Goal: Ask a question: Seek information or help from site administrators or community

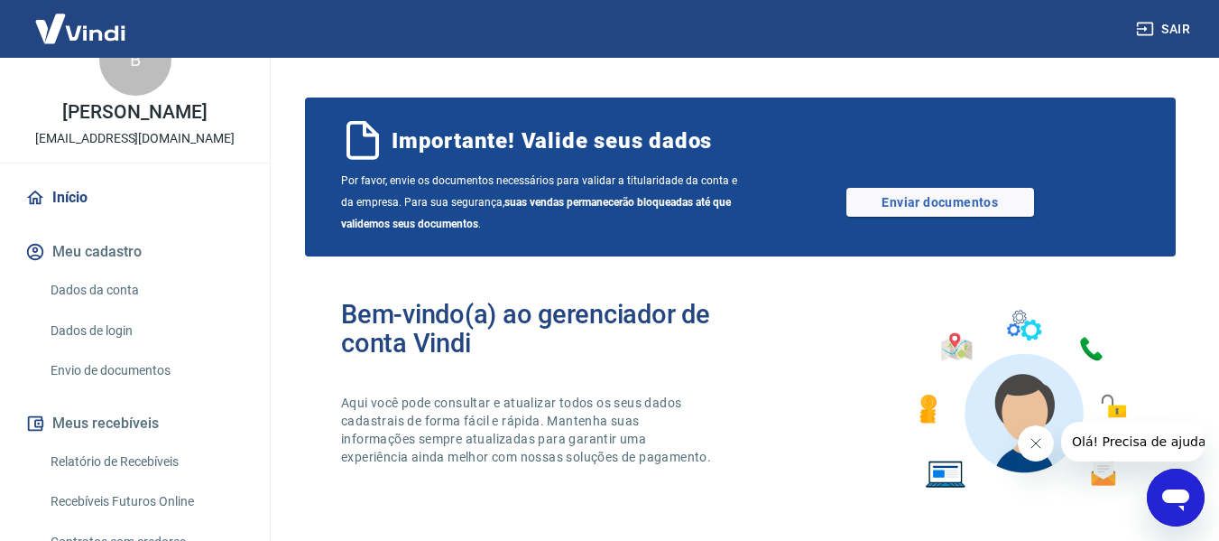
scroll to position [90, 0]
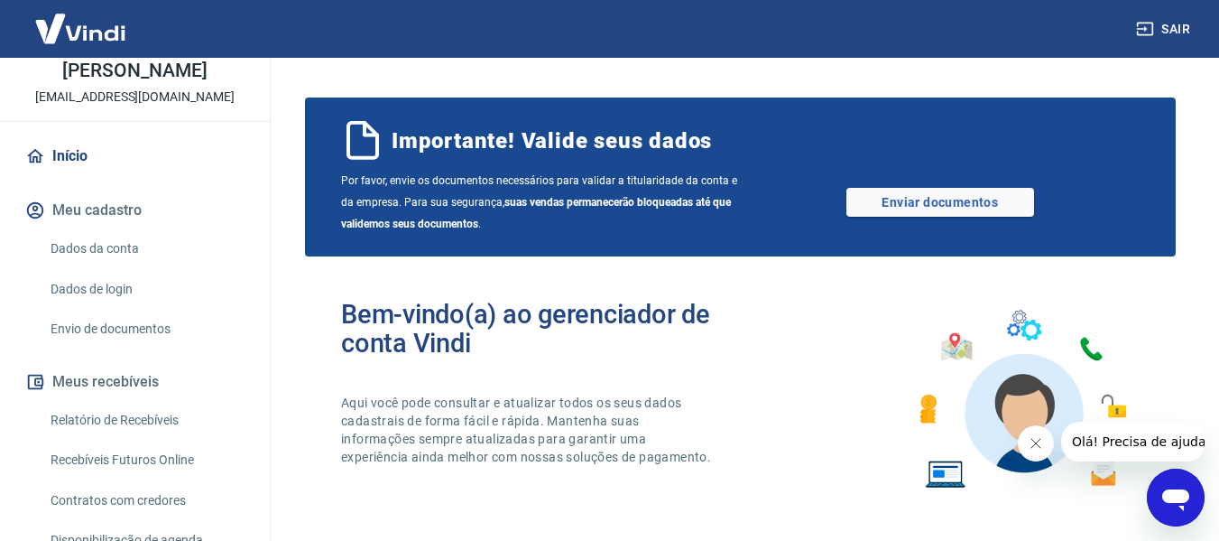
click at [1194, 495] on div "Abrir janela de mensagens" at bounding box center [1176, 497] width 54 height 54
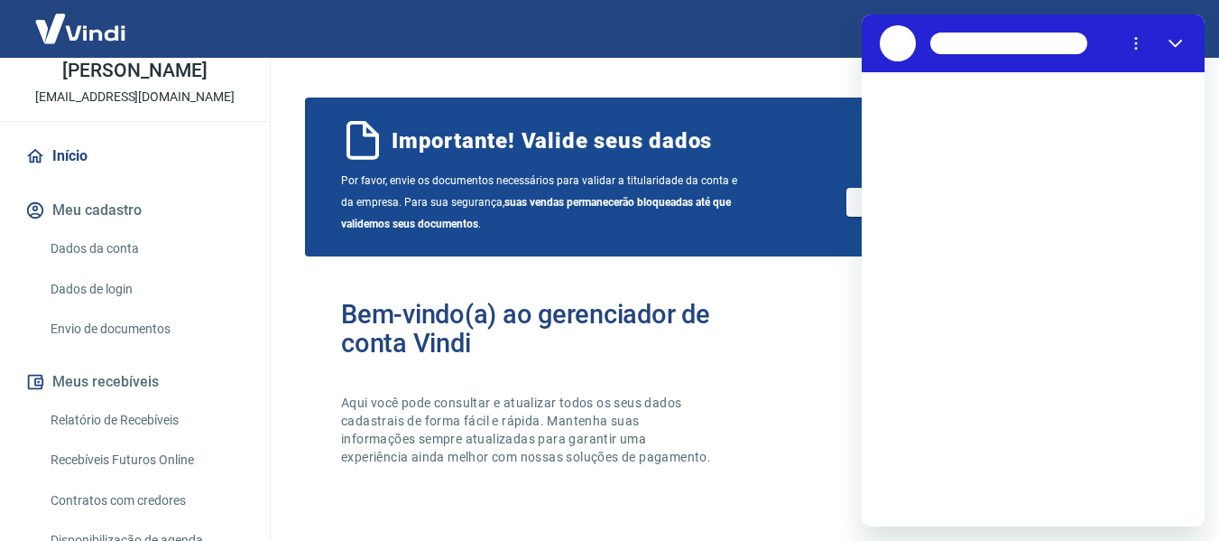
scroll to position [0, 0]
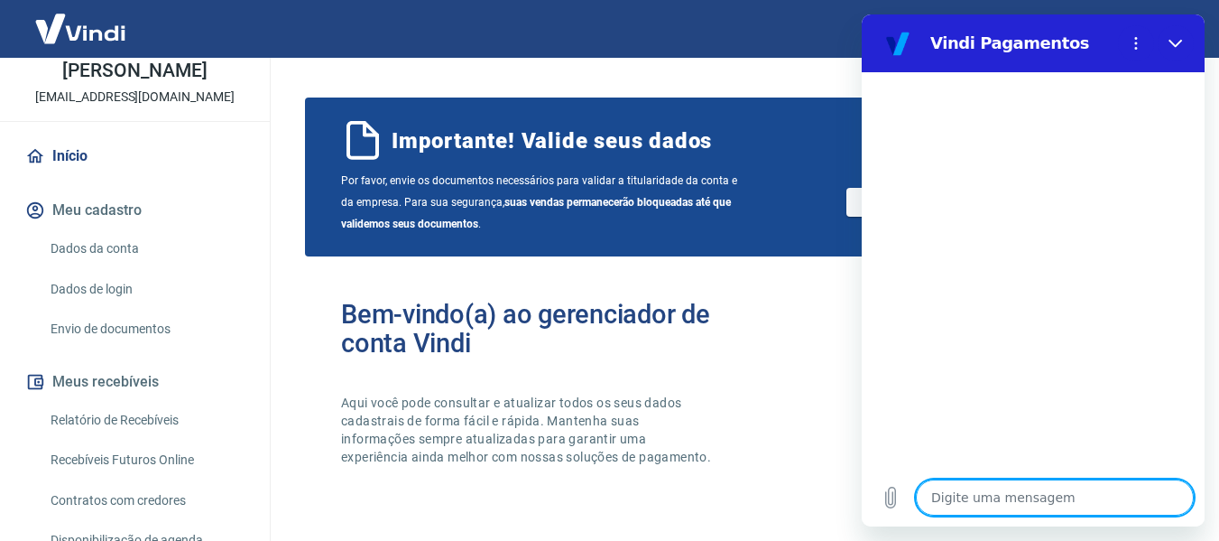
type textarea "o"
type textarea "x"
type textarea "ol"
type textarea "x"
type textarea "olá"
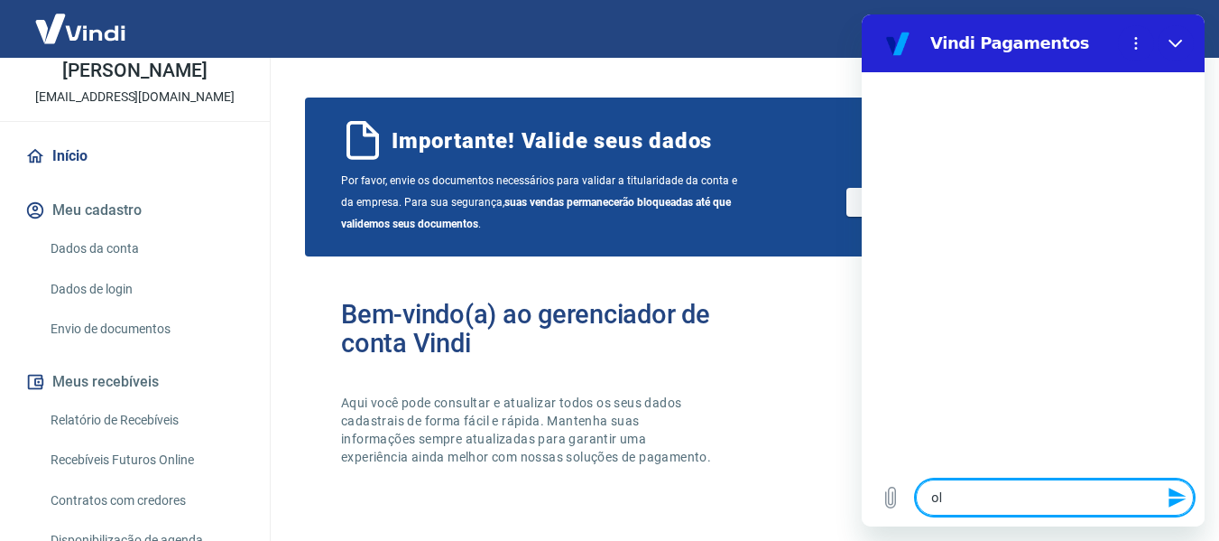
type textarea "x"
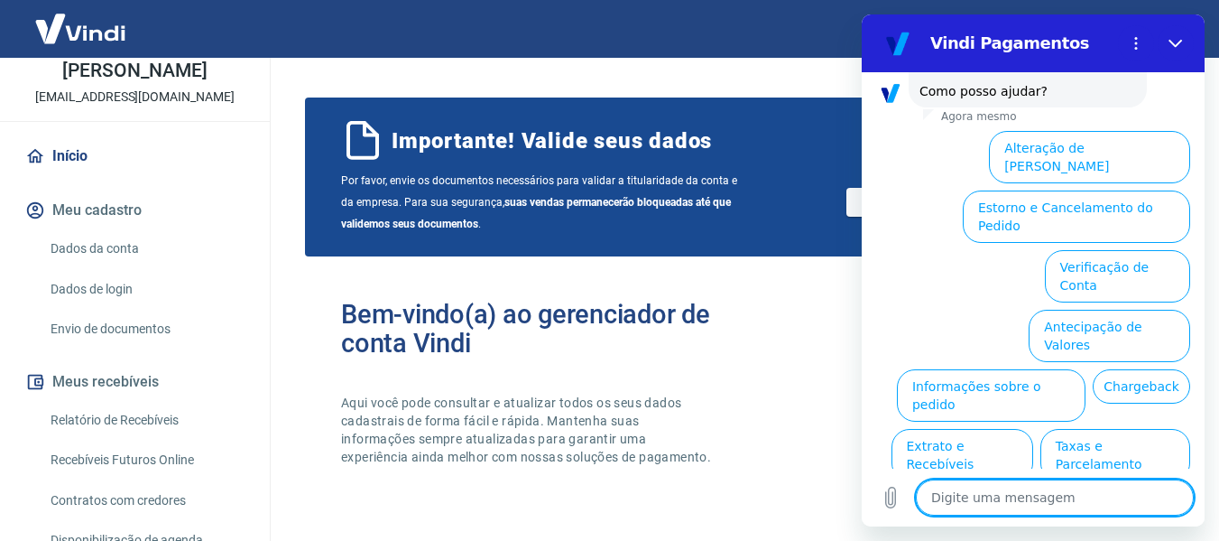
scroll to position [148, 0]
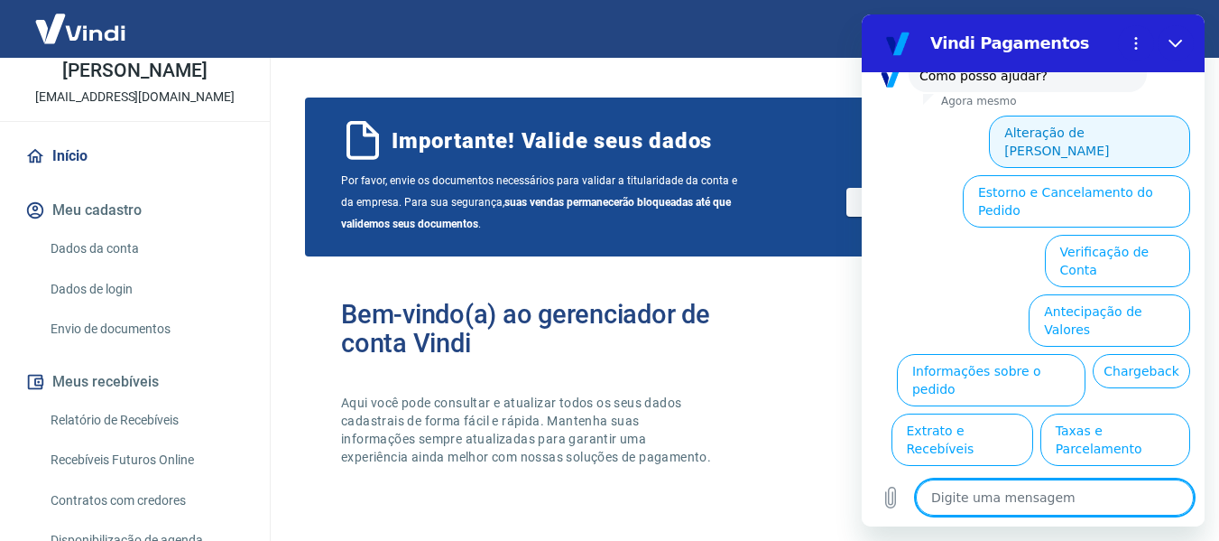
click at [1069, 116] on button "Alteração de [PERSON_NAME]" at bounding box center [1089, 142] width 201 height 52
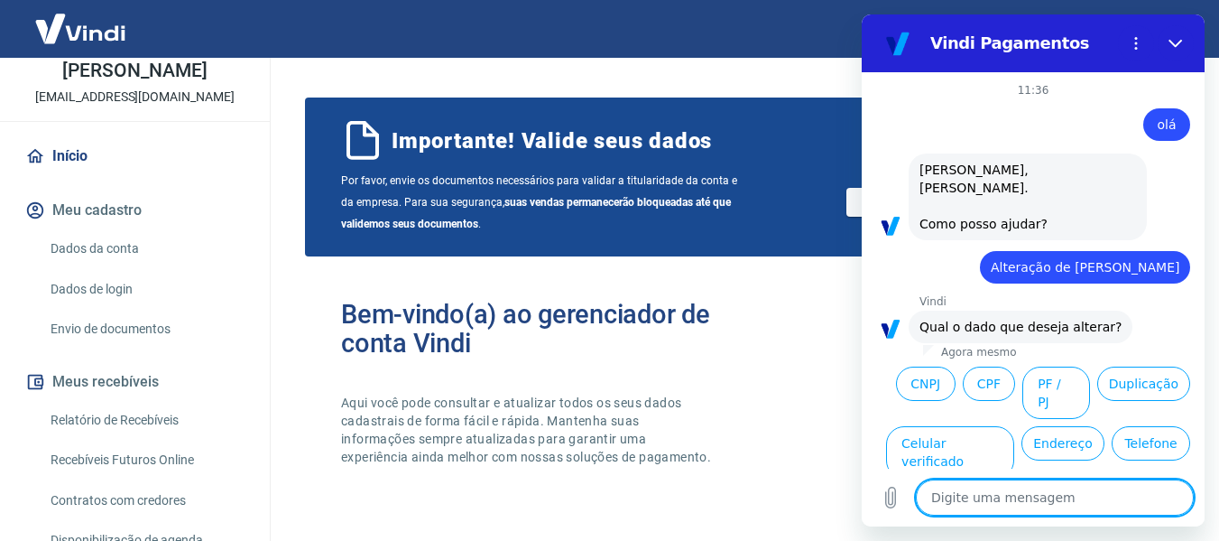
scroll to position [85, 0]
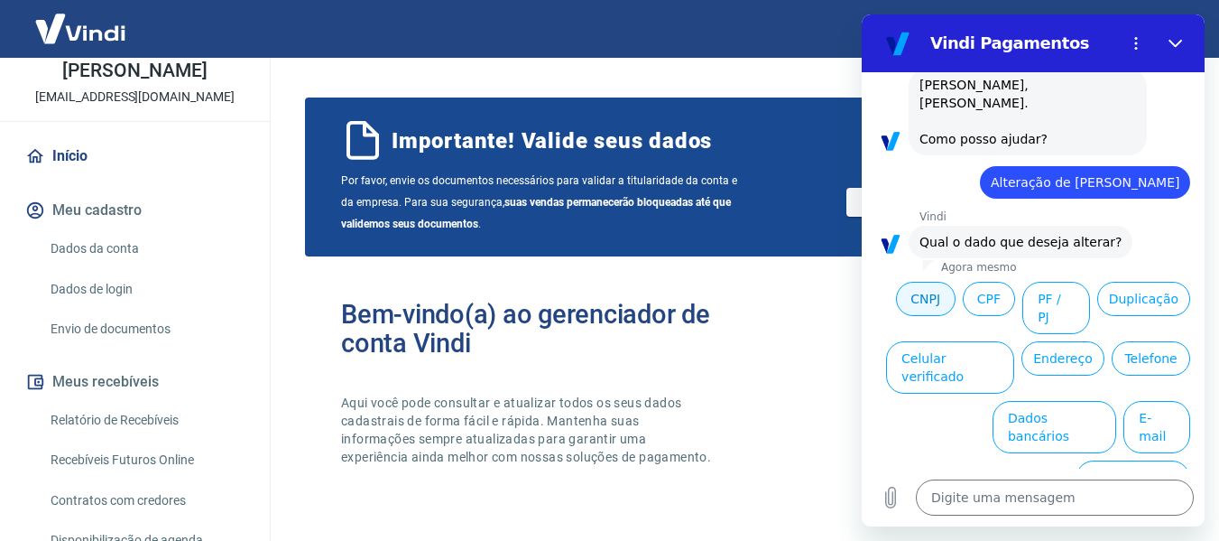
click at [956, 282] on button "CNPJ" at bounding box center [926, 299] width 60 height 34
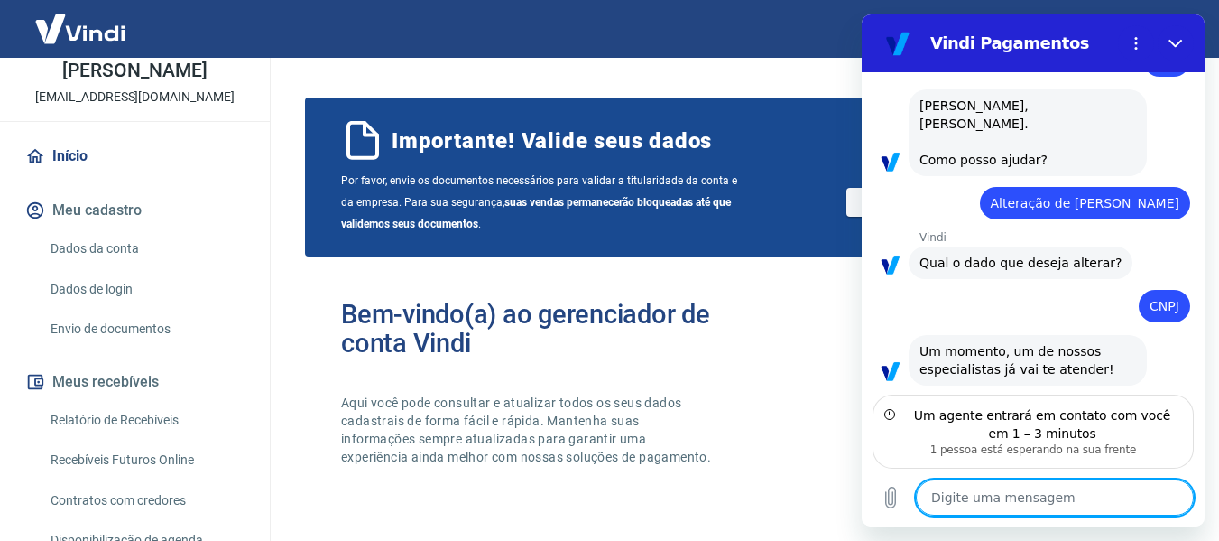
scroll to position [65, 0]
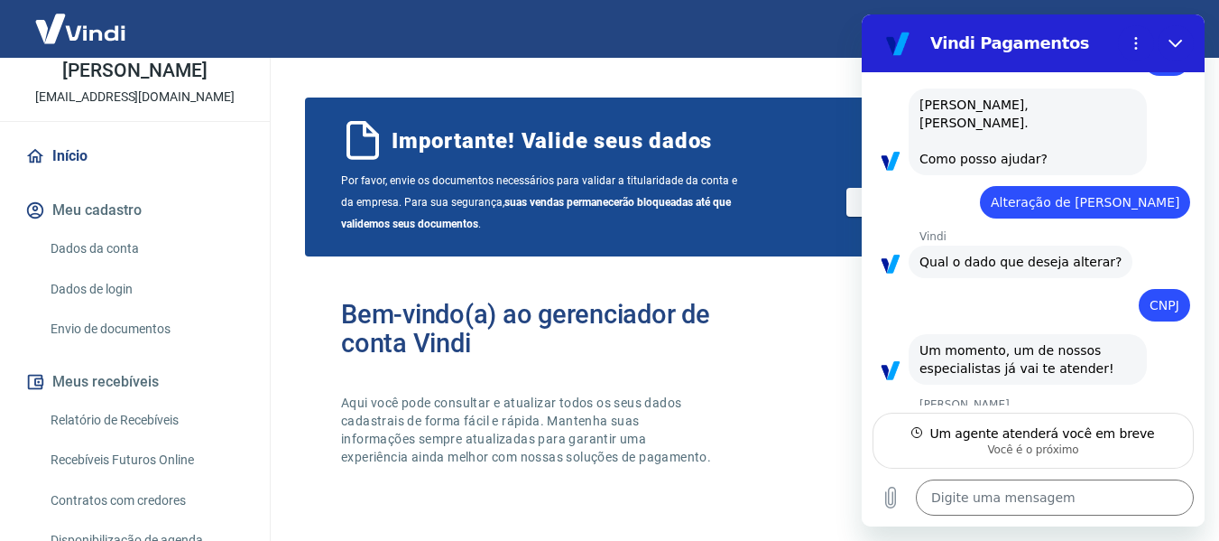
type textarea "x"
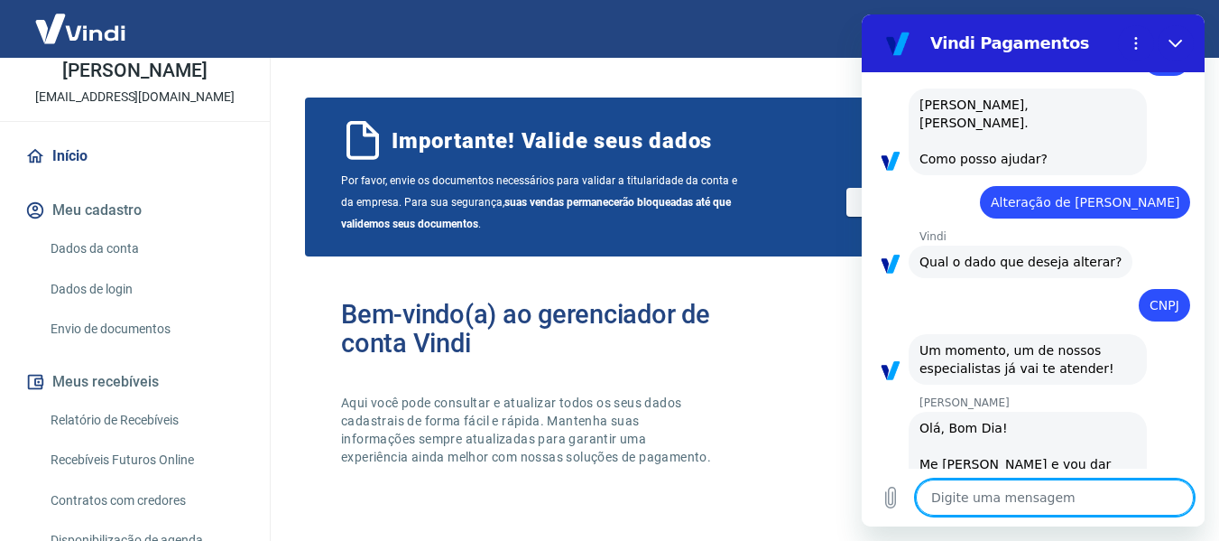
scroll to position [134, 0]
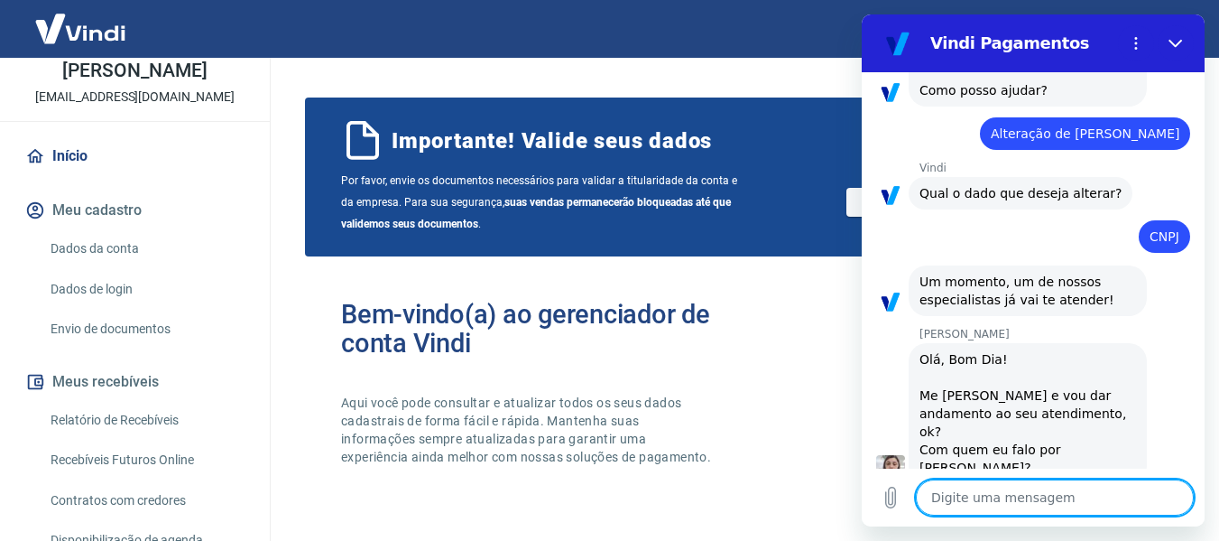
type textarea "O"
type textarea "x"
type textarea "Ol"
type textarea "x"
type textarea "Olá"
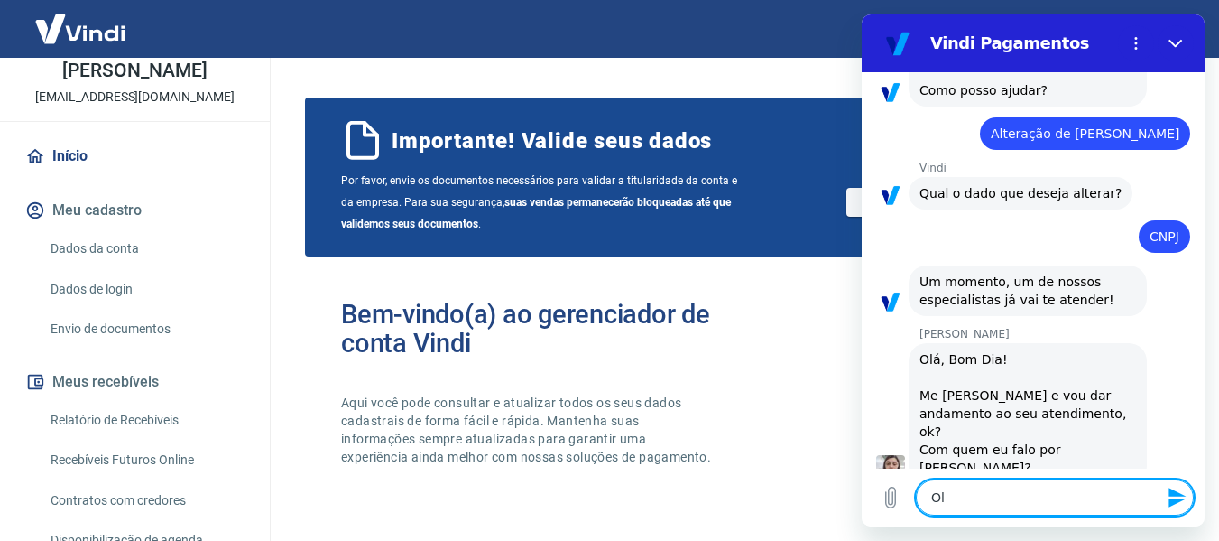
type textarea "x"
type textarea "Olá,"
type textarea "x"
type textarea "Olá,"
type textarea "x"
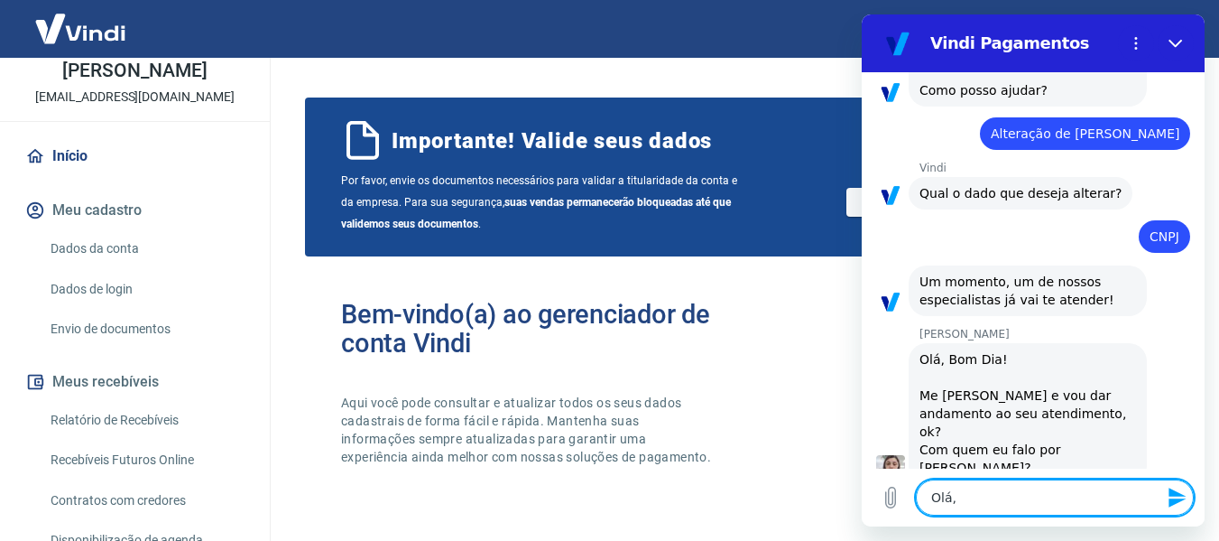
type textarea "Olá, v"
type textarea "x"
type textarea "Olá, vo"
type textarea "x"
type textarea "Olá, voc"
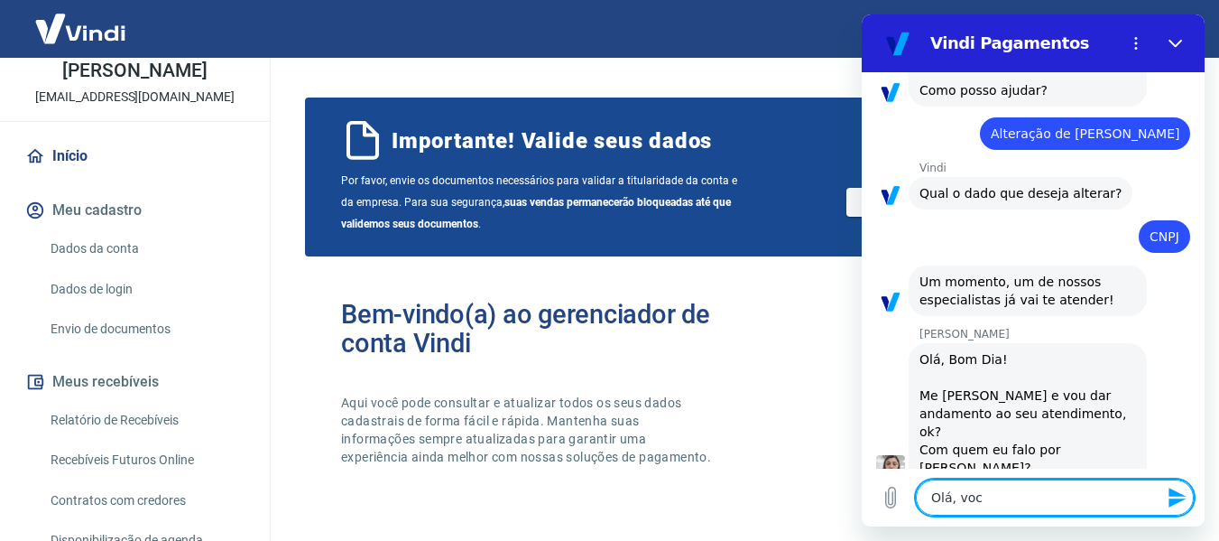
type textarea "x"
type textarea "Olá, voce"
type textarea "x"
type textarea "Olá, voce"
type textarea "x"
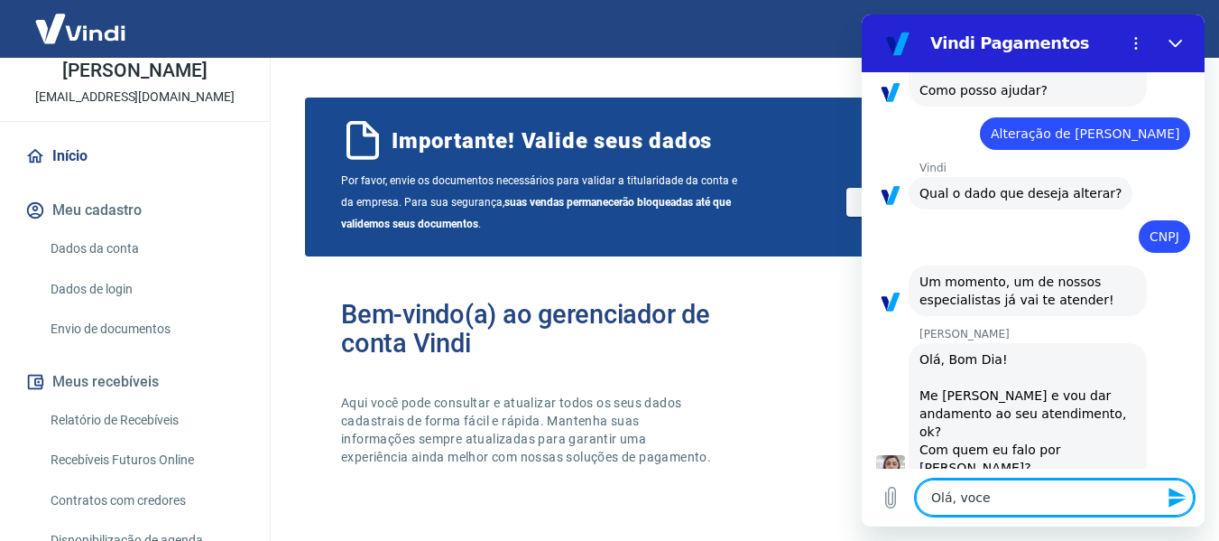
type textarea "Olá, voce f"
type textarea "x"
type textarea "Olá, voce fa"
type textarea "x"
type textarea "Olá, voce fal"
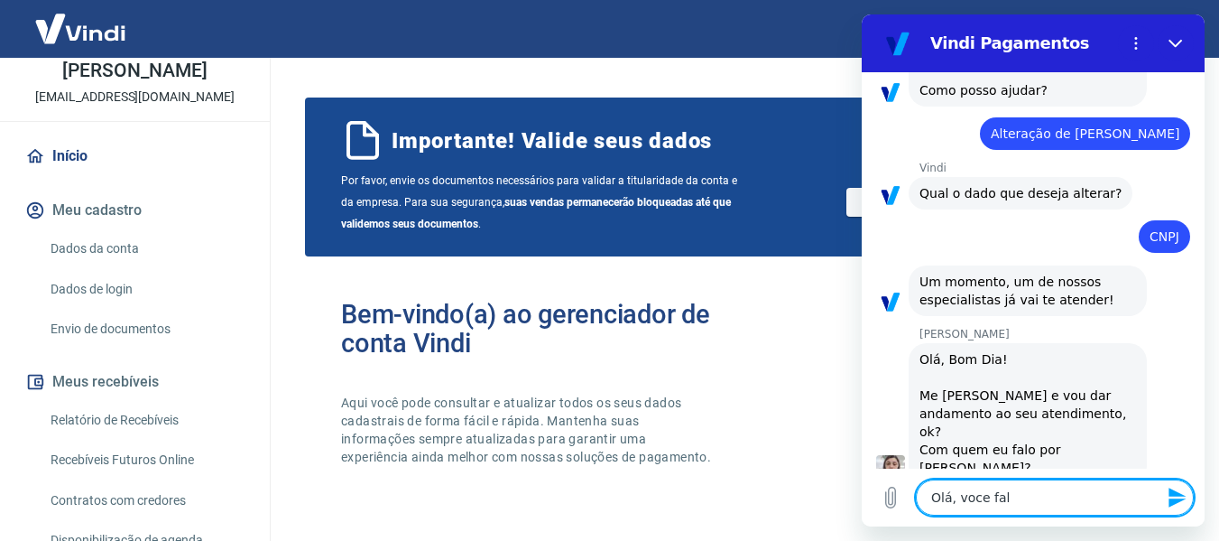
type textarea "x"
type textarea "Olá, voce fala"
type textarea "x"
type textarea "Olá, voce fala"
type textarea "x"
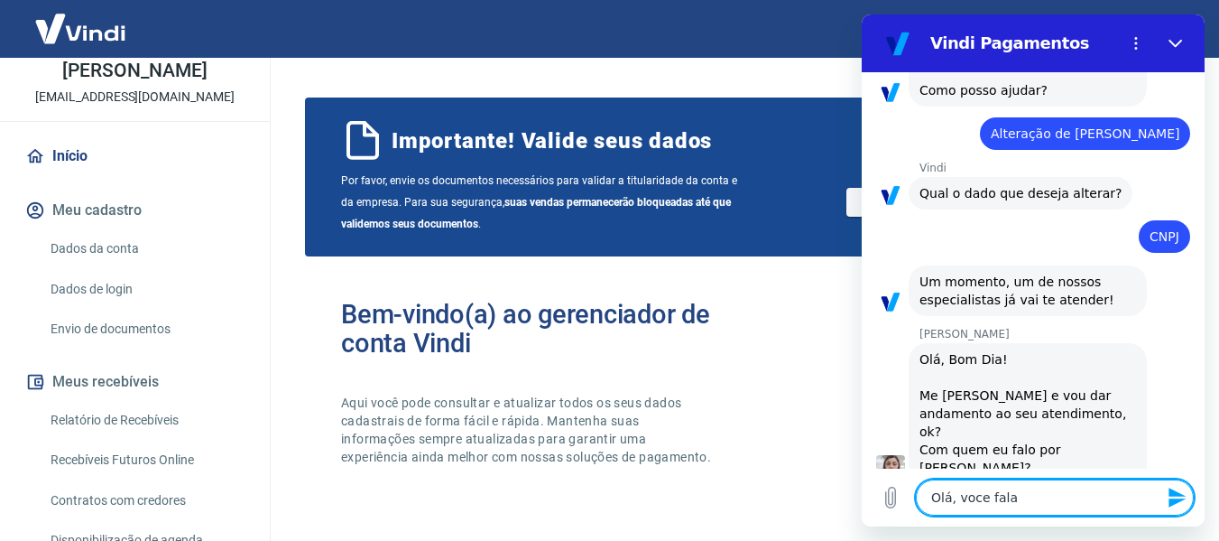
type textarea "Olá, voce fala c"
type textarea "x"
type textarea "Olá, voce fala co"
type textarea "x"
type textarea "Olá, voce fala com"
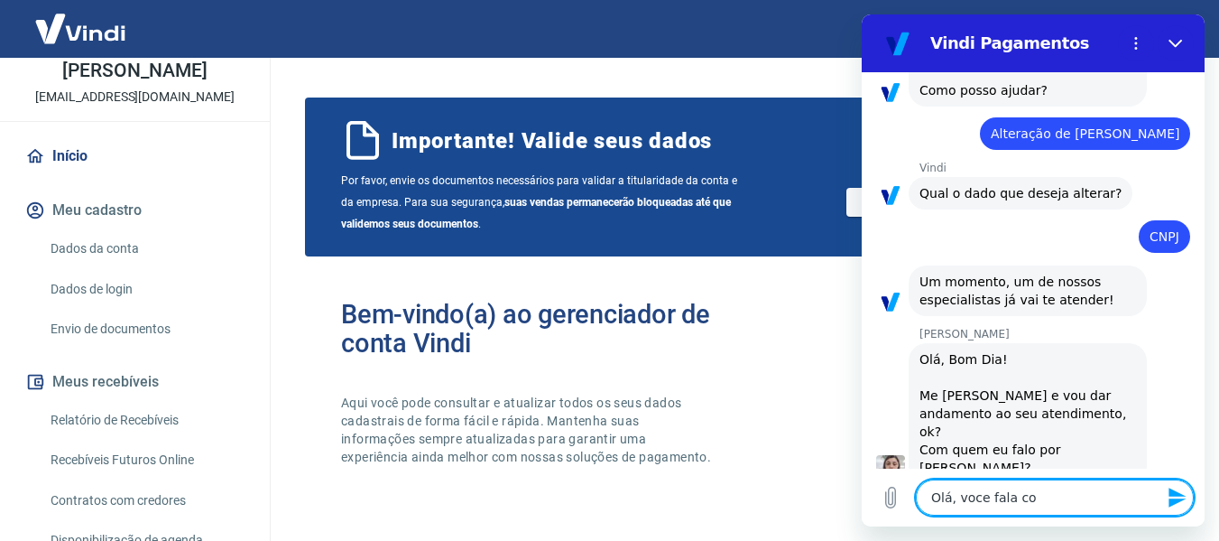
type textarea "x"
type textarea "Olá, voce fala com"
type textarea "x"
type textarea "Olá, voce fala com B"
type textarea "x"
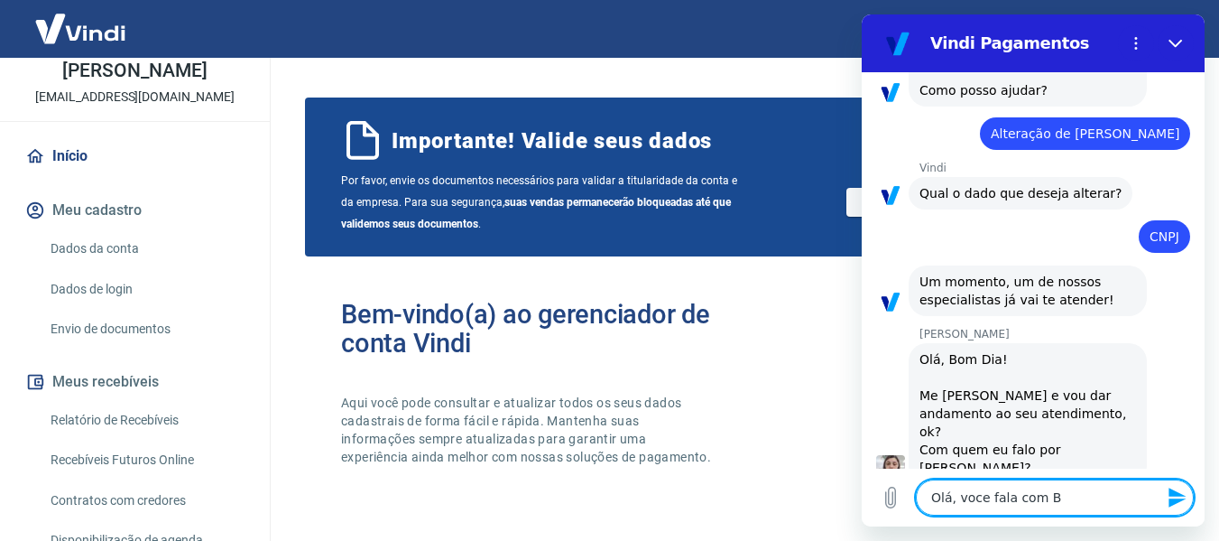
type textarea "Olá, voce fala com [PERSON_NAME]"
type textarea "x"
type textarea "Olá, voce fala com Bru"
type textarea "x"
type textarea "Olá, voce fala com [PERSON_NAME]"
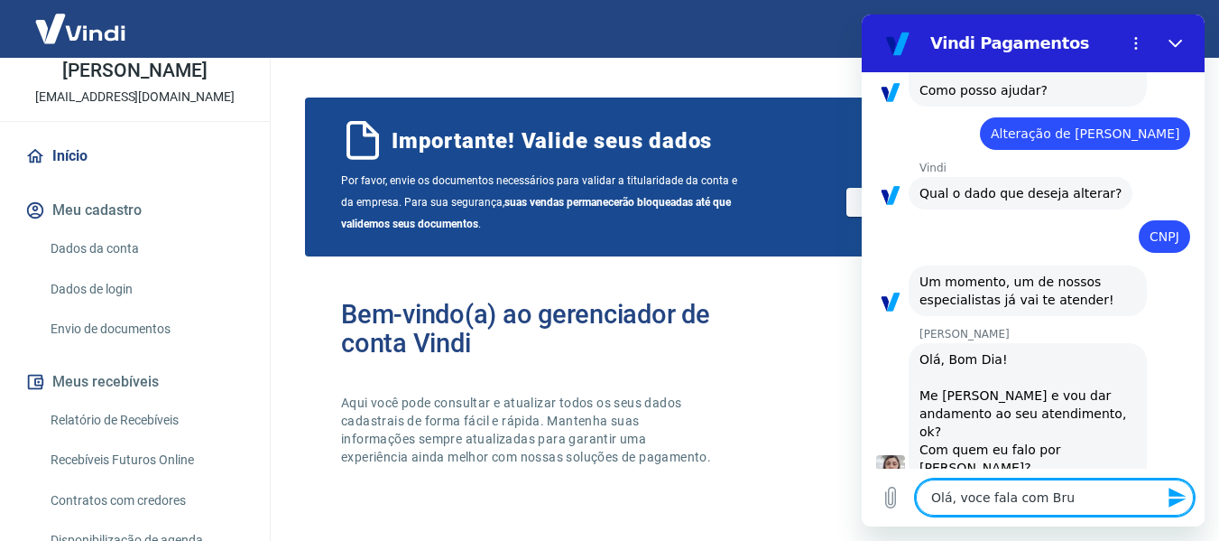
type textarea "x"
type textarea "Olá, voce fala com [PERSON_NAME]"
type textarea "x"
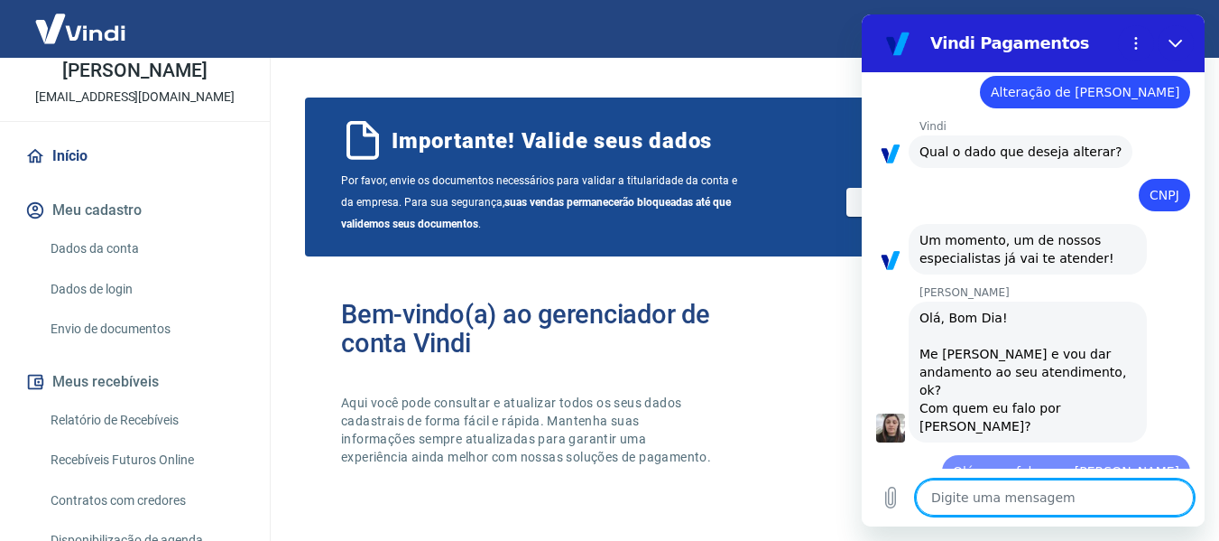
type textarea "x"
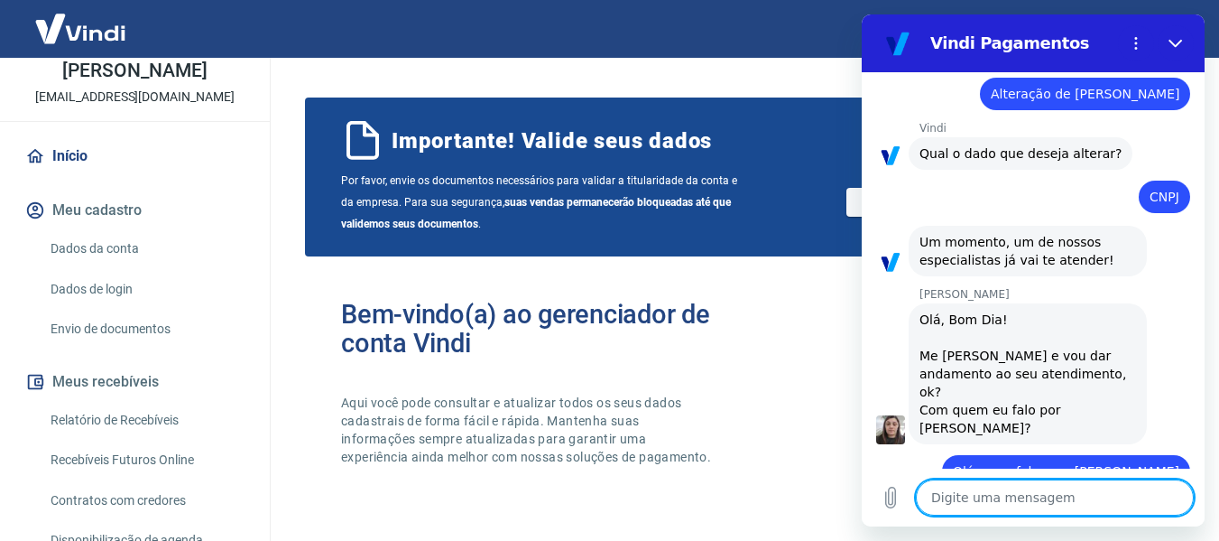
scroll to position [177, 0]
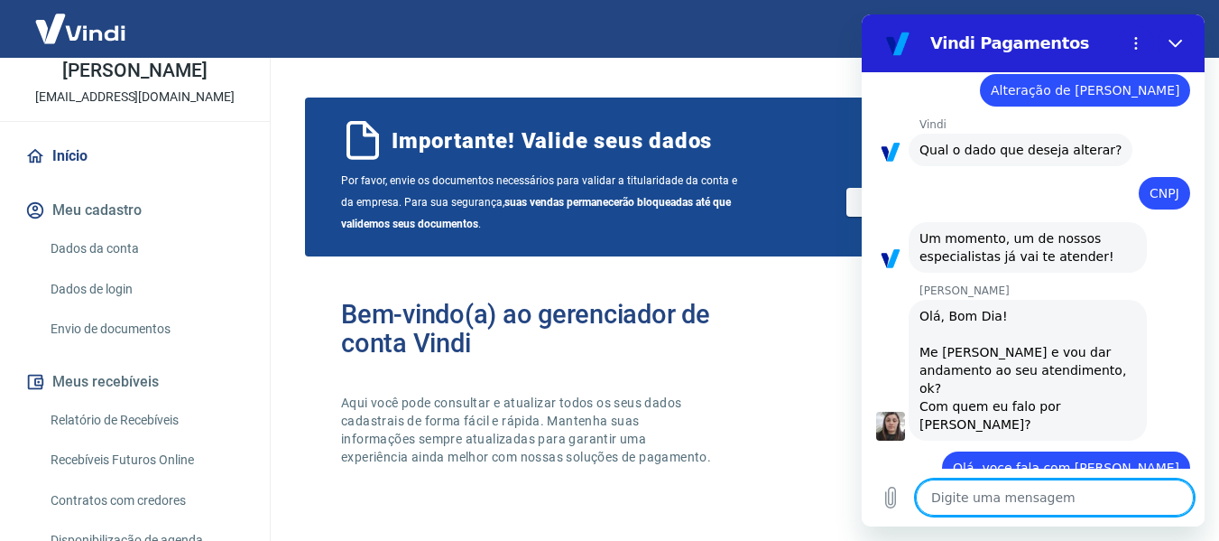
type textarea "E"
type textarea "x"
type textarea "Eu"
type textarea "x"
type textarea "Eu"
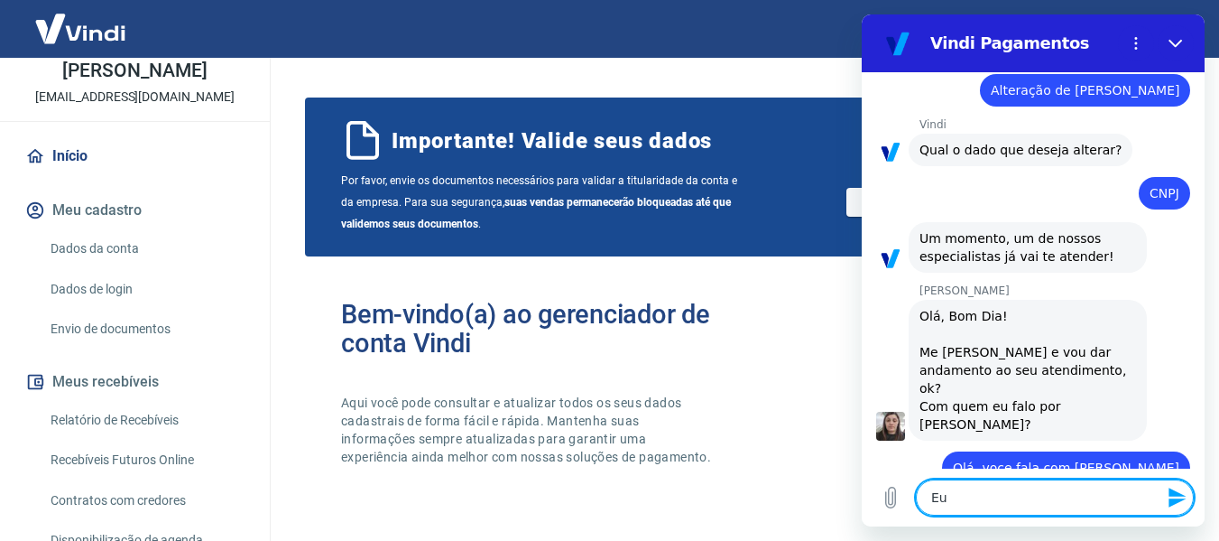
type textarea "x"
type textarea "Eu a"
type textarea "x"
type textarea "Eu al"
type textarea "x"
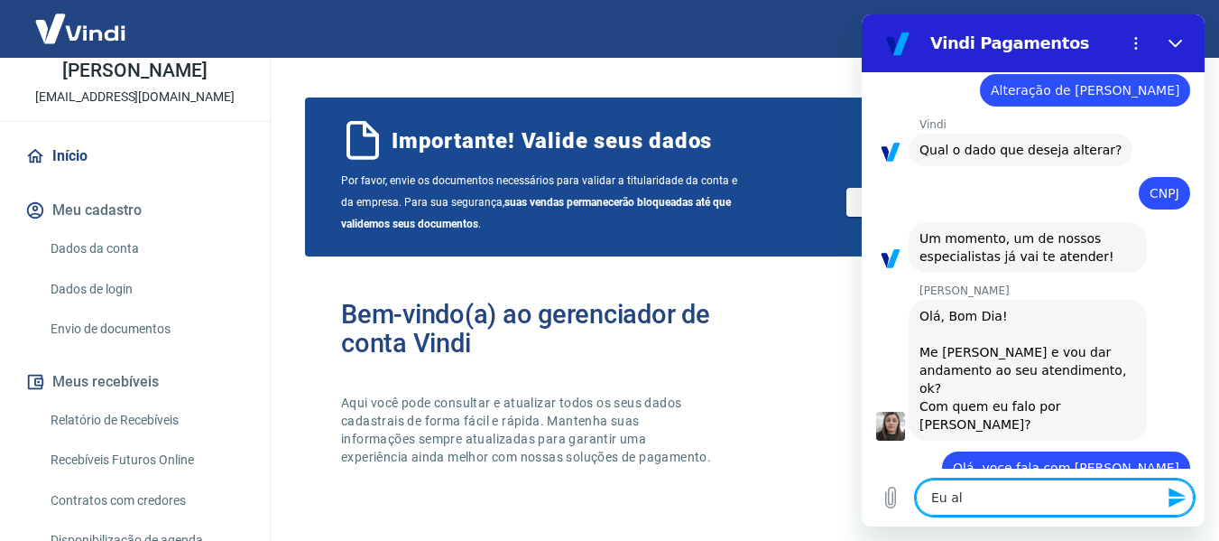
type textarea "Eu alt"
type textarea "x"
type textarea "Eu alte"
type textarea "x"
type textarea "Eu alter"
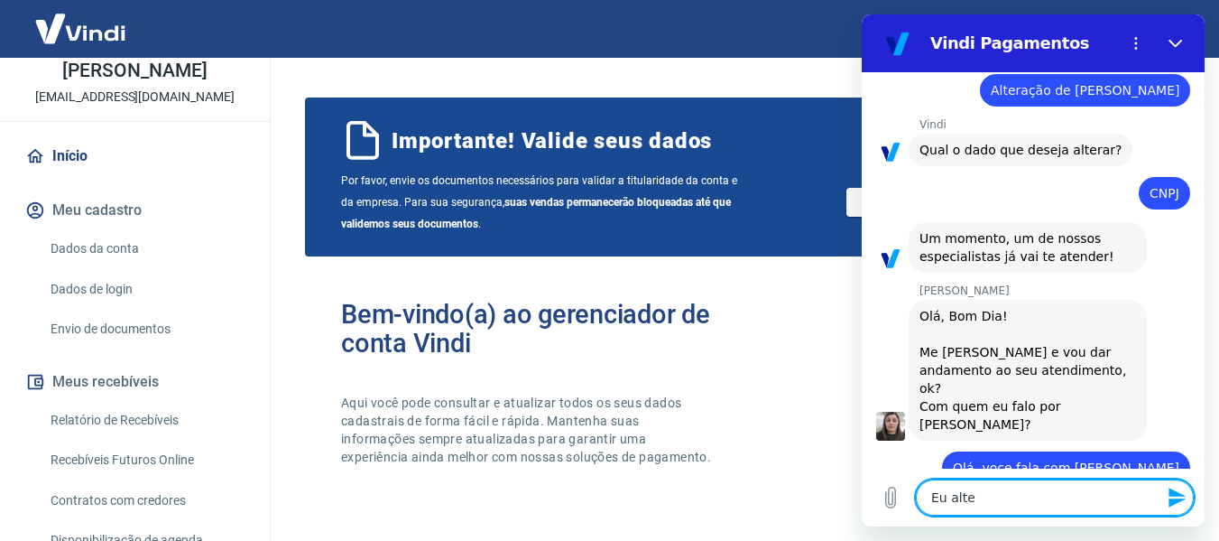
type textarea "x"
type textarea "Eu altere"
type textarea "x"
type textarea "Eu alterei"
type textarea "x"
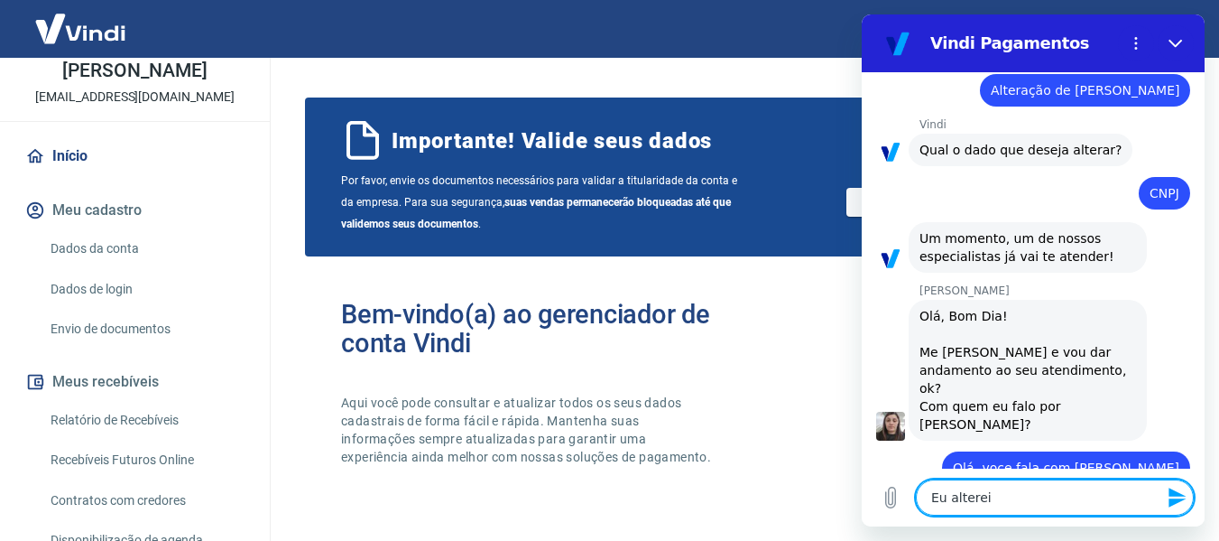
type textarea "Eu alterei"
type textarea "x"
type textarea "Eu alterei r"
type textarea "x"
type textarea "Eu alterei re"
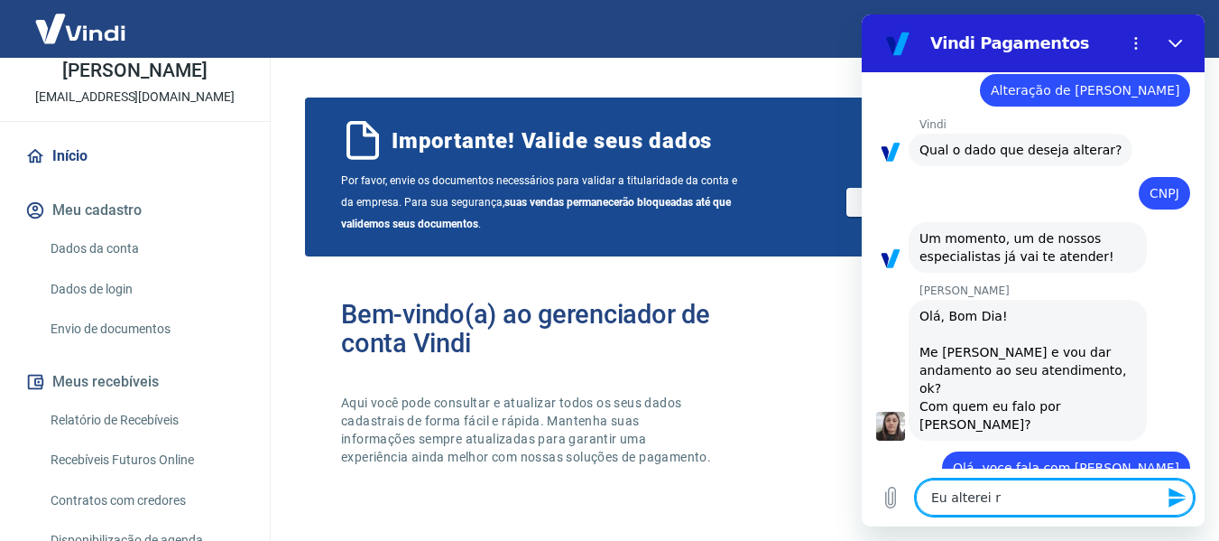
type textarea "x"
type textarea "Eu alterei rec"
type textarea "x"
type textarea "Eu alterei rece"
type textarea "x"
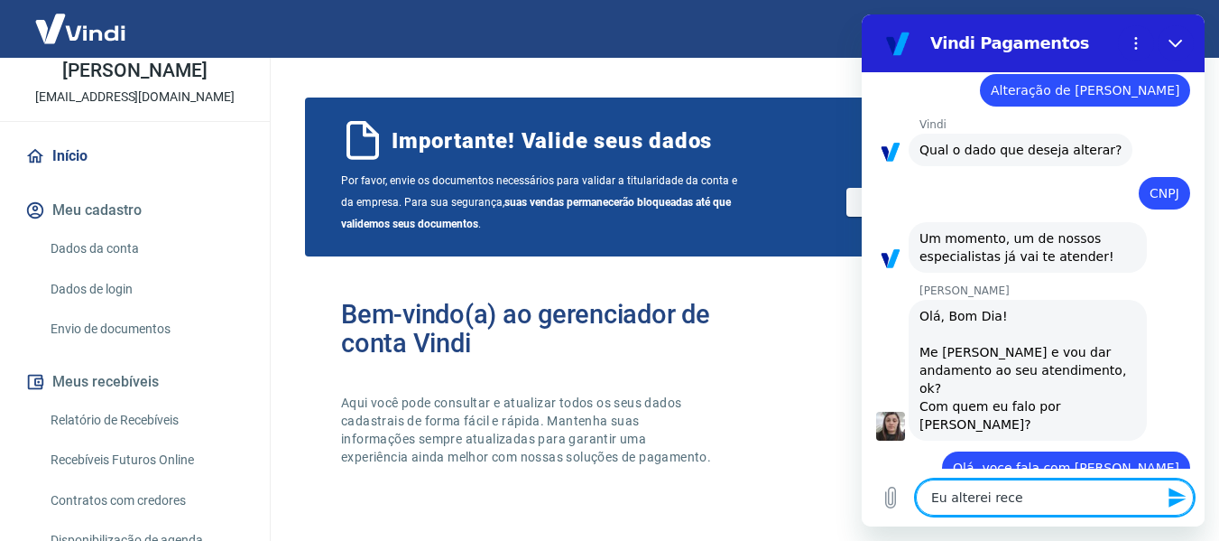
type textarea "Eu alterei recen"
type textarea "x"
type textarea "Eu alterei recend"
type textarea "x"
type textarea "Eu alterei recen"
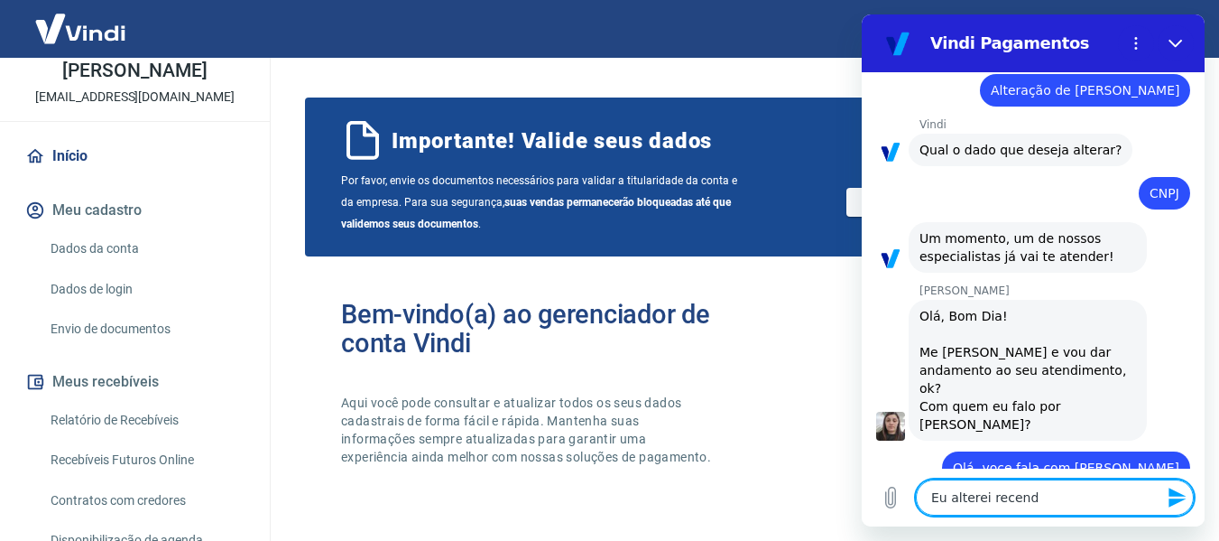
type textarea "x"
type textarea "Eu alterei recent"
type textarea "x"
type textarea "Eu alterei recente"
type textarea "x"
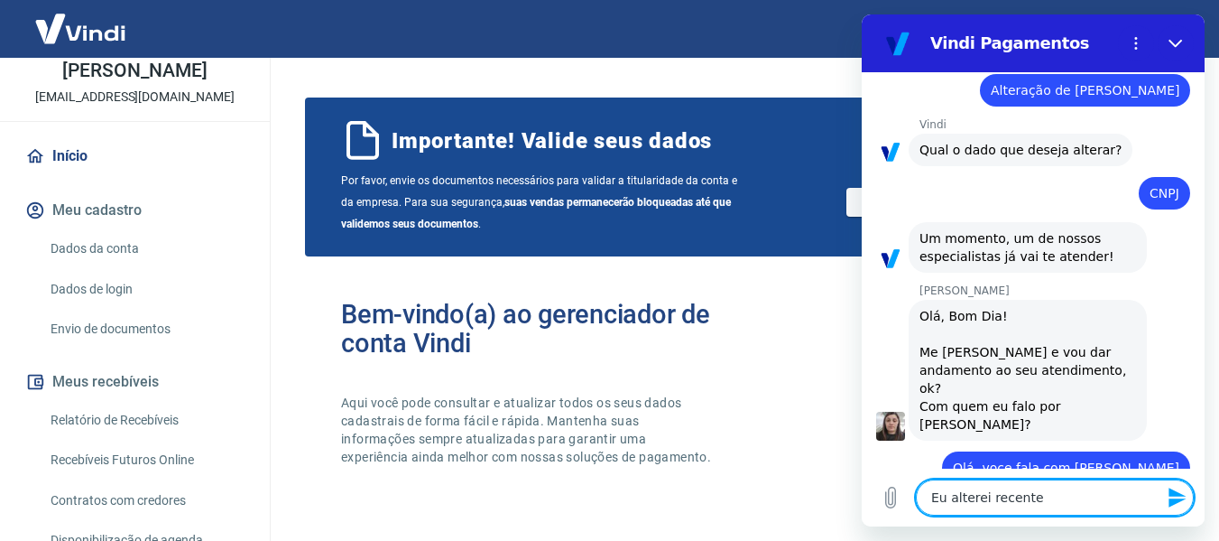
type textarea "Eu alterei recentem"
type textarea "x"
type textarea "Eu alterei recenteme"
type textarea "x"
type textarea "Eu alterei recentemen"
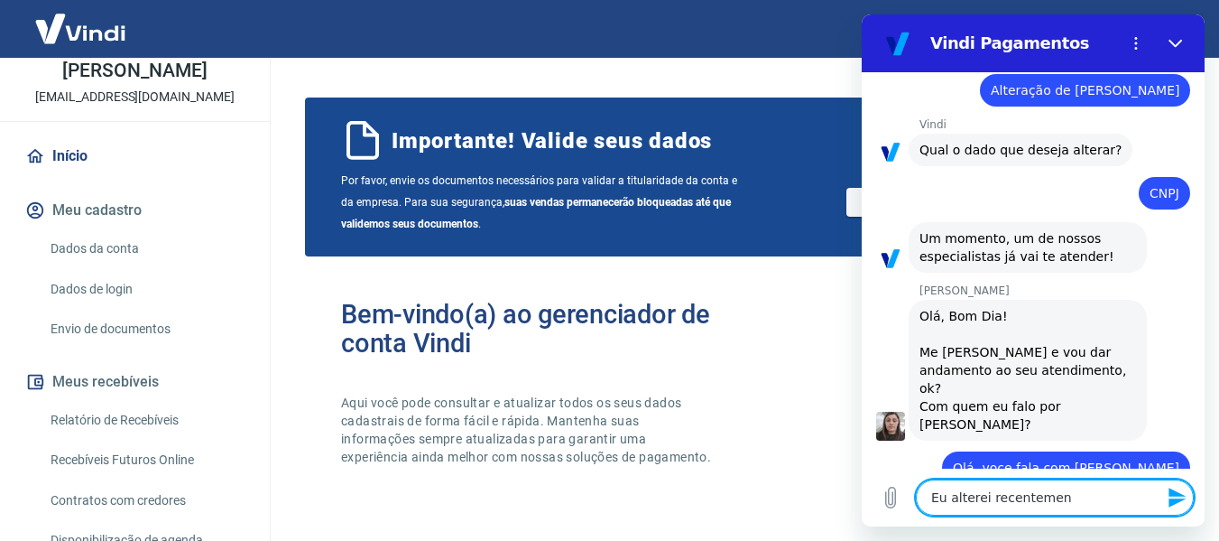
type textarea "x"
type textarea "Eu alterei recentement"
type textarea "x"
type textarea "Eu alterei recentemente"
type textarea "x"
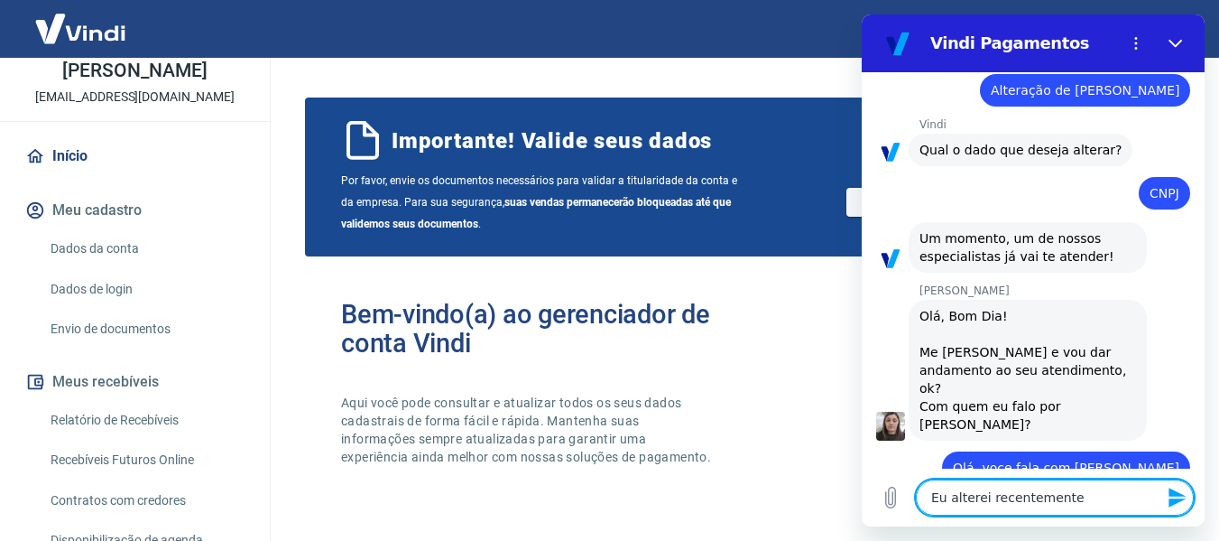
type textarea "Eu alterei recentemente"
type textarea "x"
type textarea "Eu alterei recentemente o"
type textarea "x"
type textarea "Eu alterei recentemente o"
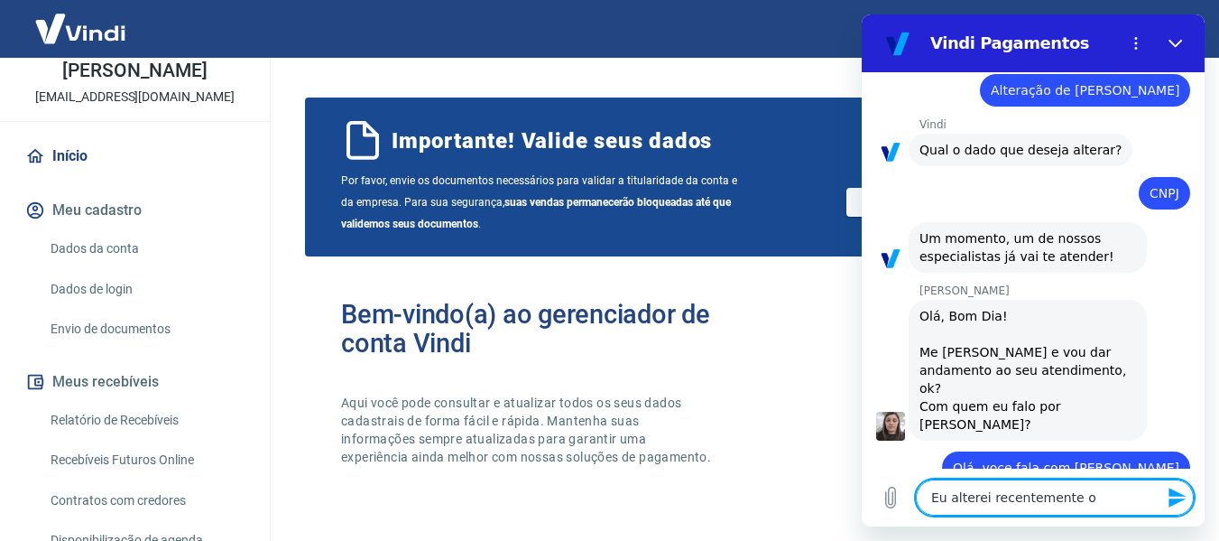
type textarea "x"
type textarea "Eu alterei recentemente o C"
type textarea "x"
type textarea "Eu alterei recentemente o CN"
type textarea "x"
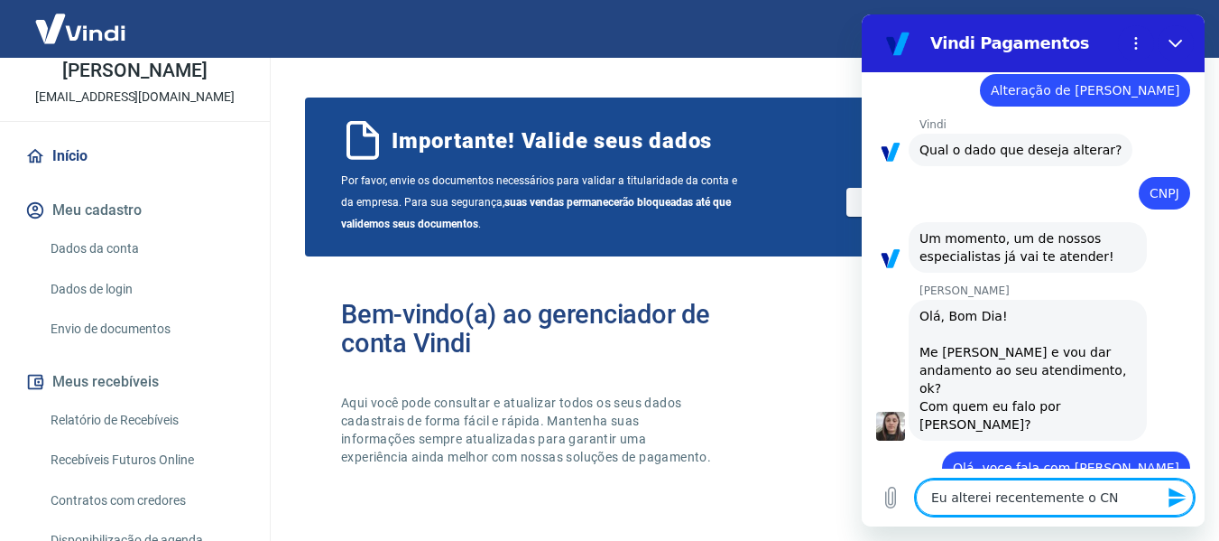
type textarea "Eu alterei recentemente o CNP"
type textarea "x"
type textarea "Eu alterei recentemente o CNPJ"
type textarea "x"
type textarea "Eu alterei recentemente o CNPJ,"
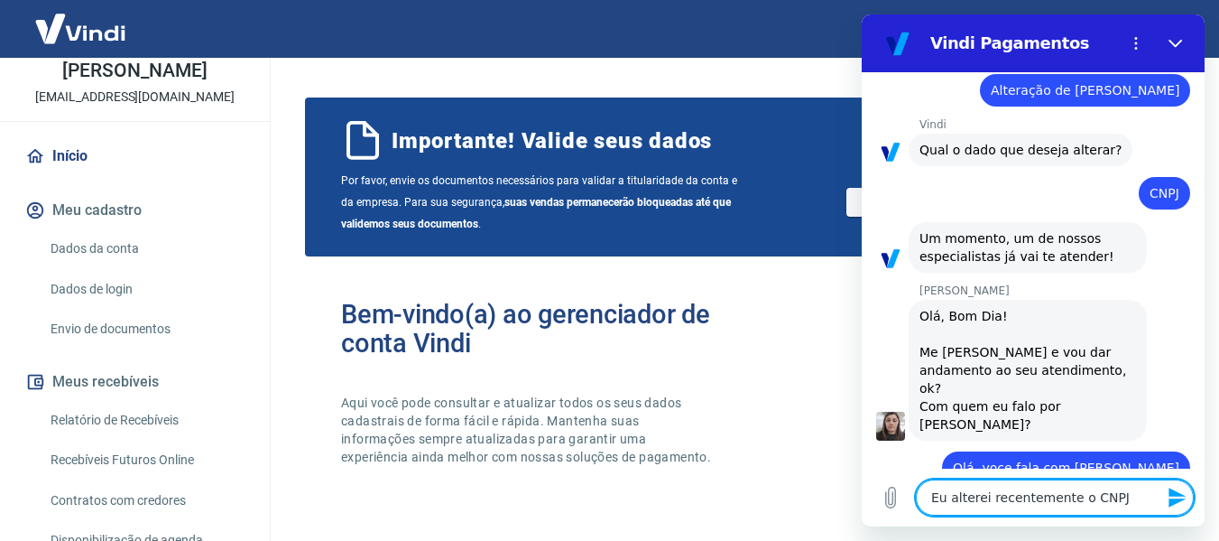
type textarea "x"
type textarea "Eu alterei recentemente o CNPJ,"
type textarea "x"
type textarea "Eu alterei recentemente o CNPJ, m"
type textarea "x"
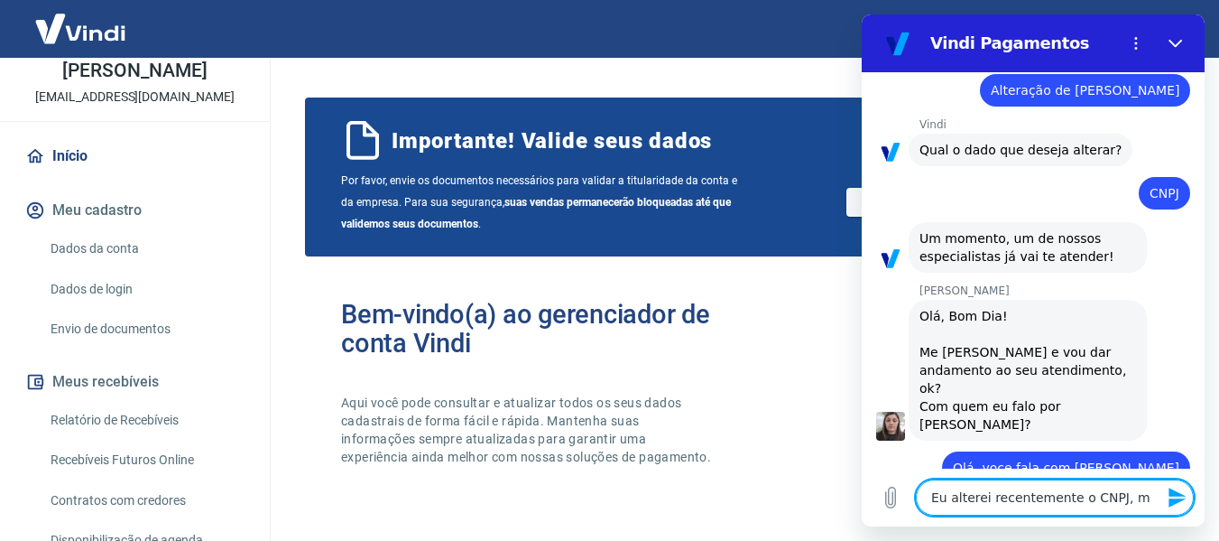
type textarea "Eu alterei recentemente o CNPJ, ma"
type textarea "x"
type textarea "Eu alterei recentemente o CNPJ, mas"
type textarea "x"
type textarea "Eu alterei recentemente o CNPJ, mas"
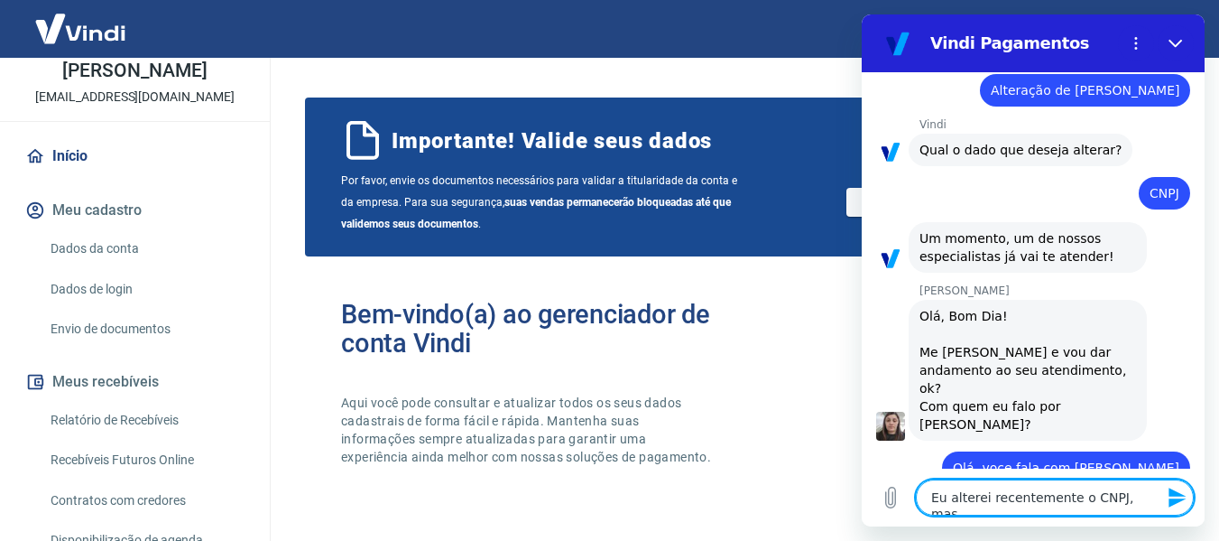
type textarea "x"
type textarea "Eu alterei recentemente o CNPJ, mas c"
type textarea "x"
type textarea "Eu alterei recentemente o CNPJ, mas"
type textarea "x"
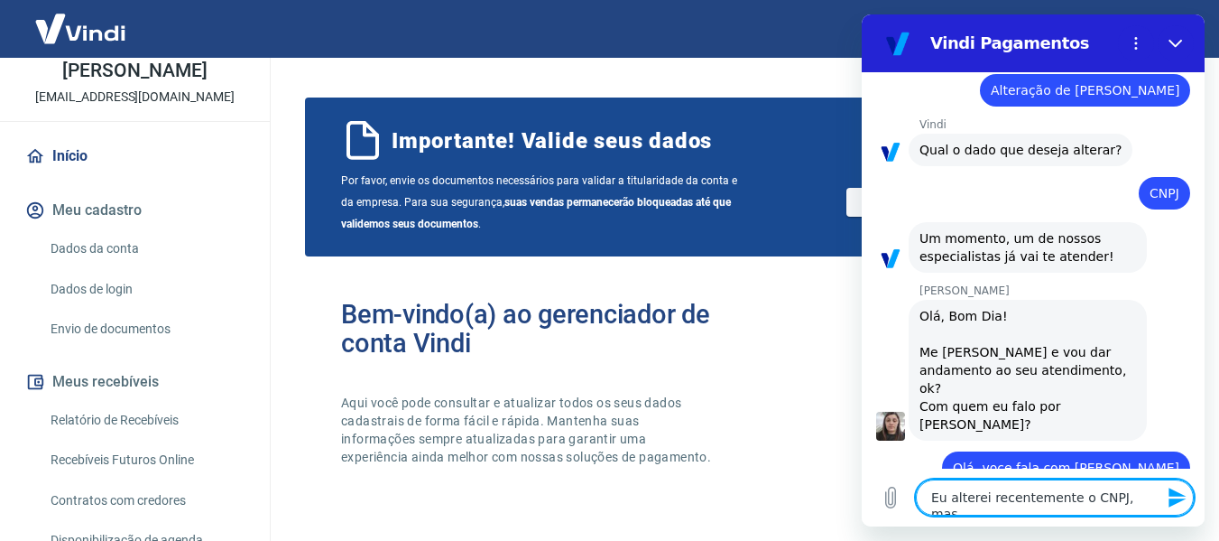
type textarea "Eu alterei recentemente o CNPJ, mas m"
type textarea "x"
type textarea "Eu alterei recentemente o CNPJ, mas ma"
type textarea "x"
type textarea "Eu alterei recentemente o CNPJ, mas man"
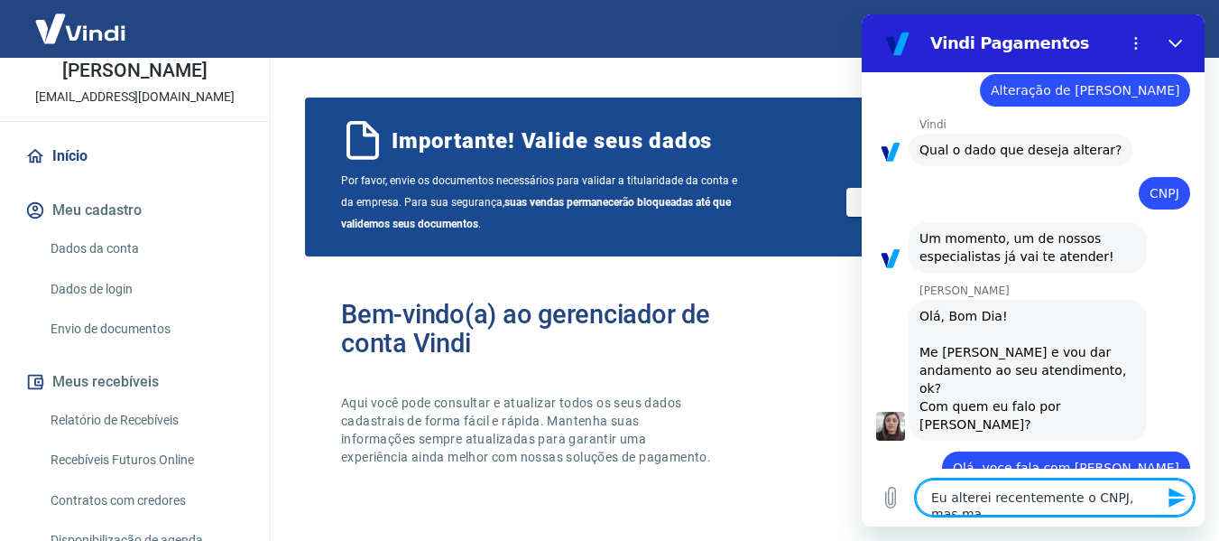
type textarea "x"
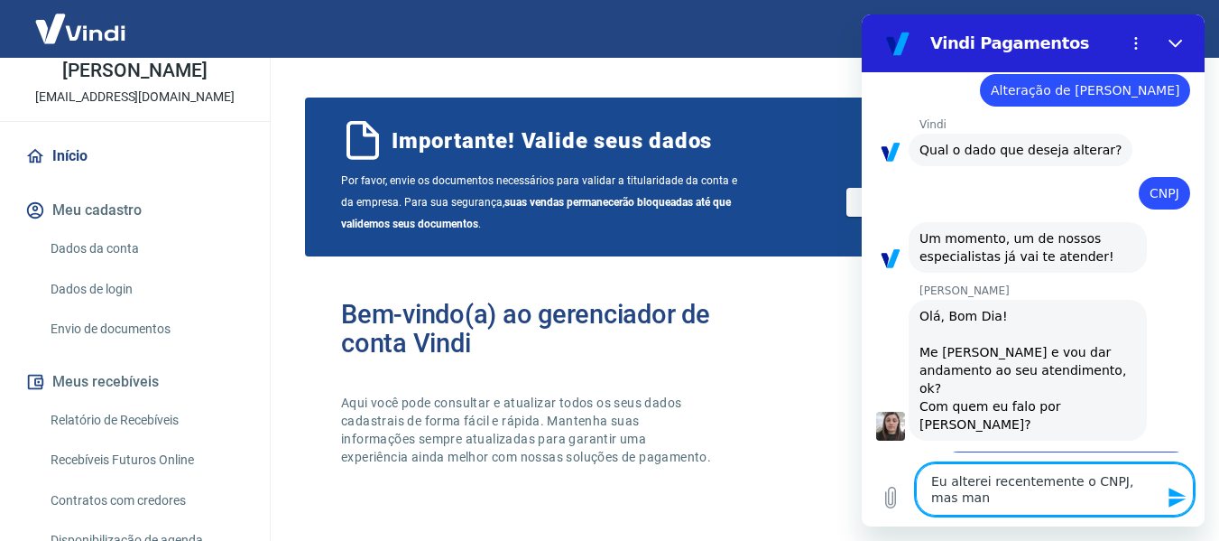
type textarea "Eu alterei recentemente o CNPJ, mas mand"
type textarea "x"
type textarea "Eu alterei recentemente o CNPJ, mas mande"
type textarea "x"
type textarea "Eu alterei recentemente o CNPJ, mas mandei"
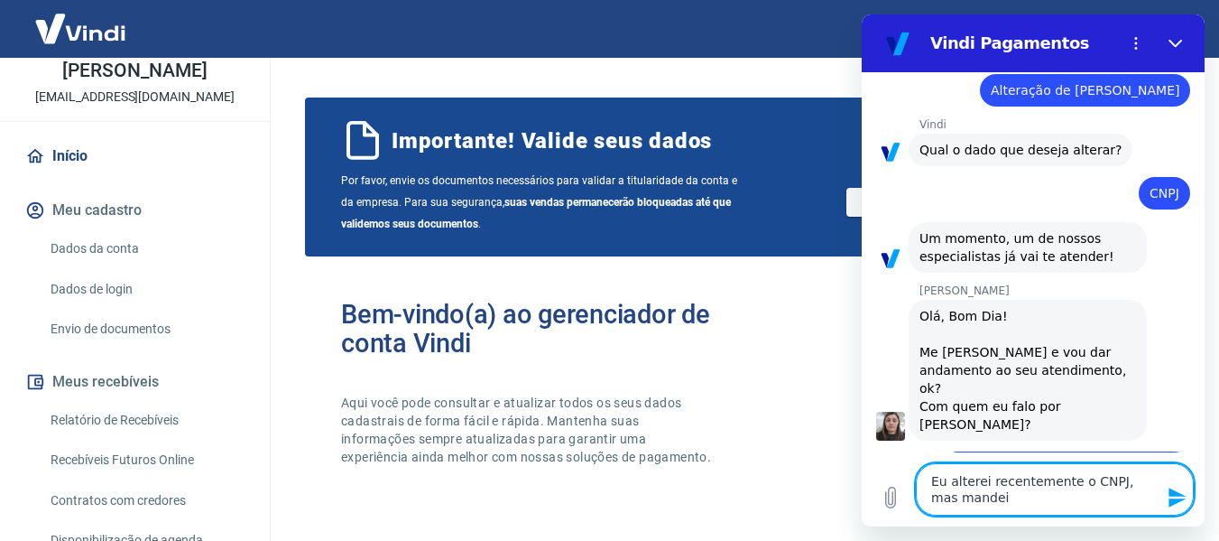
type textarea "x"
type textarea "Eu alterei recentemente o CNPJ, mas mandei"
type textarea "x"
type textarea "Eu alterei recentemente o CNPJ, mas mandei o"
type textarea "x"
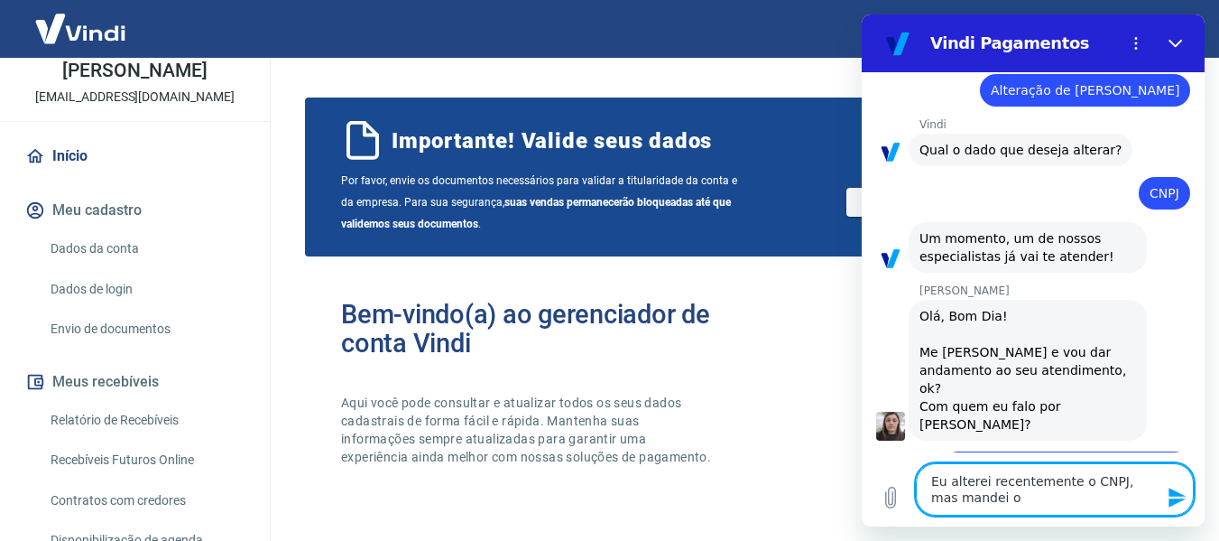
type textarea "Eu alterei recentemente o CNPJ, mas mandei os"
type textarea "x"
type textarea "Eu alterei recentemente o CNPJ, mas mandei os"
type textarea "x"
type textarea "Eu alterei recentemente o CNPJ, mas mandei os d"
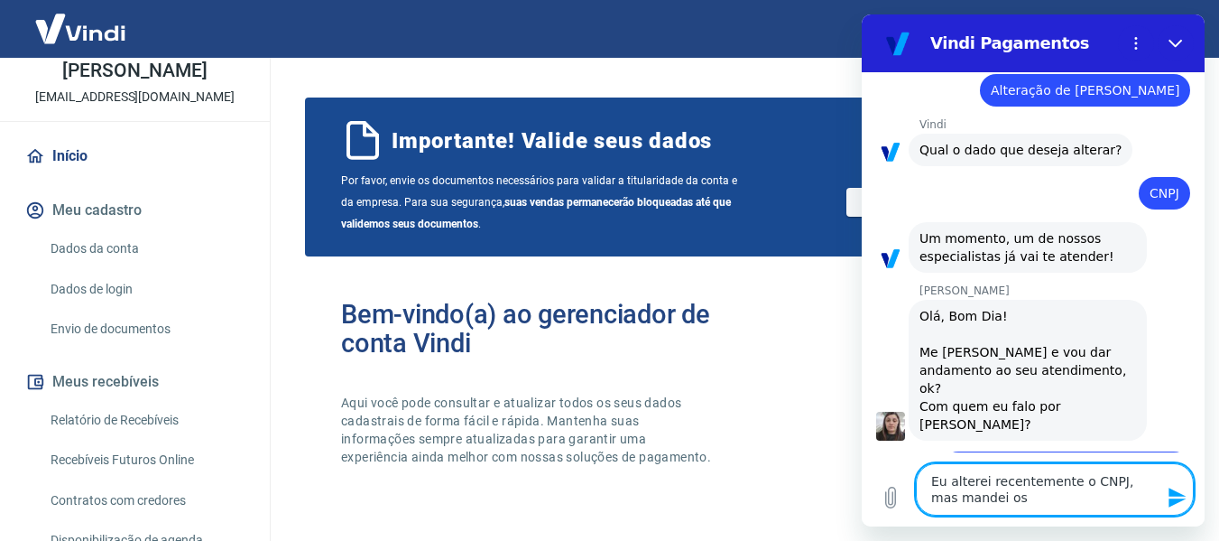
type textarea "x"
type textarea "Eu alterei recentemente o CNPJ, mas mandei os da"
type textarea "x"
type textarea "Eu alterei recentemente o CNPJ, mas mandei os dad"
type textarea "x"
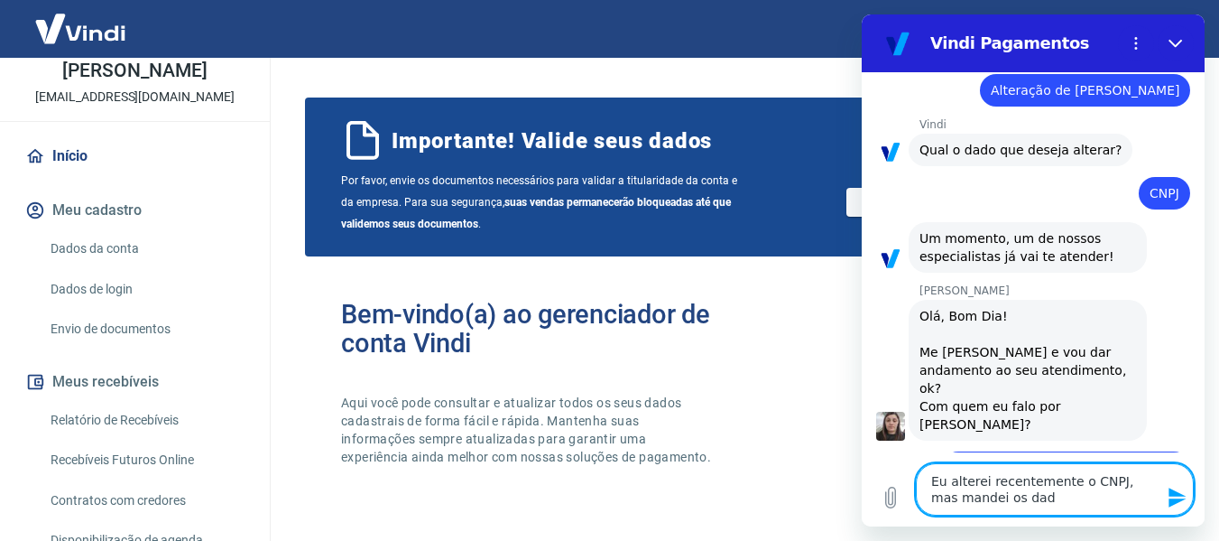
type textarea "Eu alterei recentemente o CNPJ, mas mandei os dado"
type textarea "x"
type textarea "Eu alterei recentemente o CNPJ, mas mandei os dados"
type textarea "x"
type textarea "Eu alterei recentemente o CNPJ, mas mandei os dados"
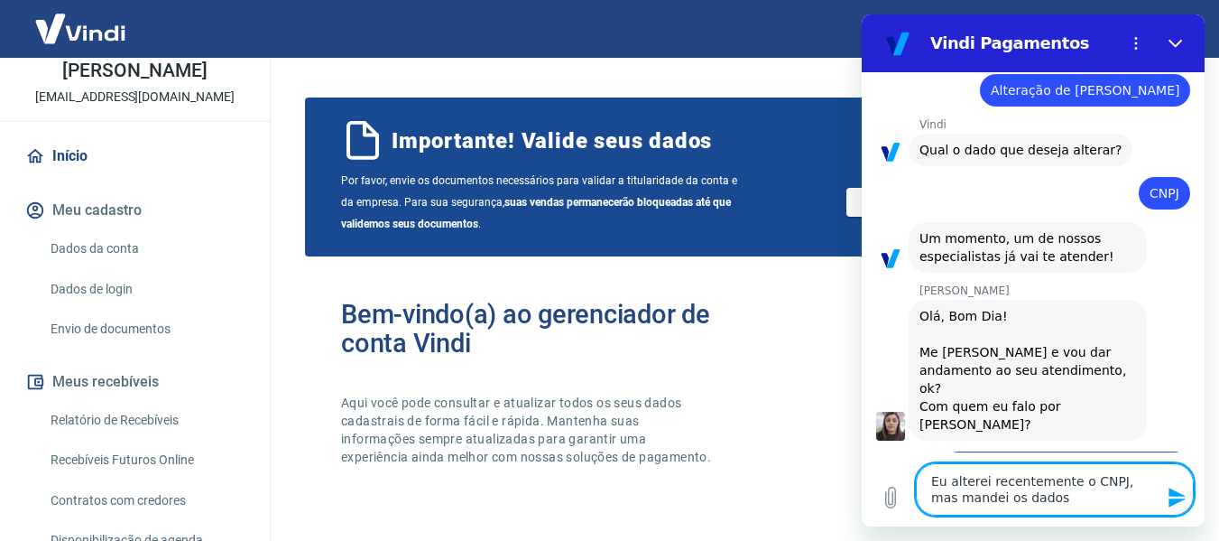
type textarea "x"
type textarea "Eu alterei recentemente o CNPJ, mas mandei os dados d"
type textarea "x"
type textarea "Eu alterei recentemente o CNPJ, mas mandei os dados da"
type textarea "x"
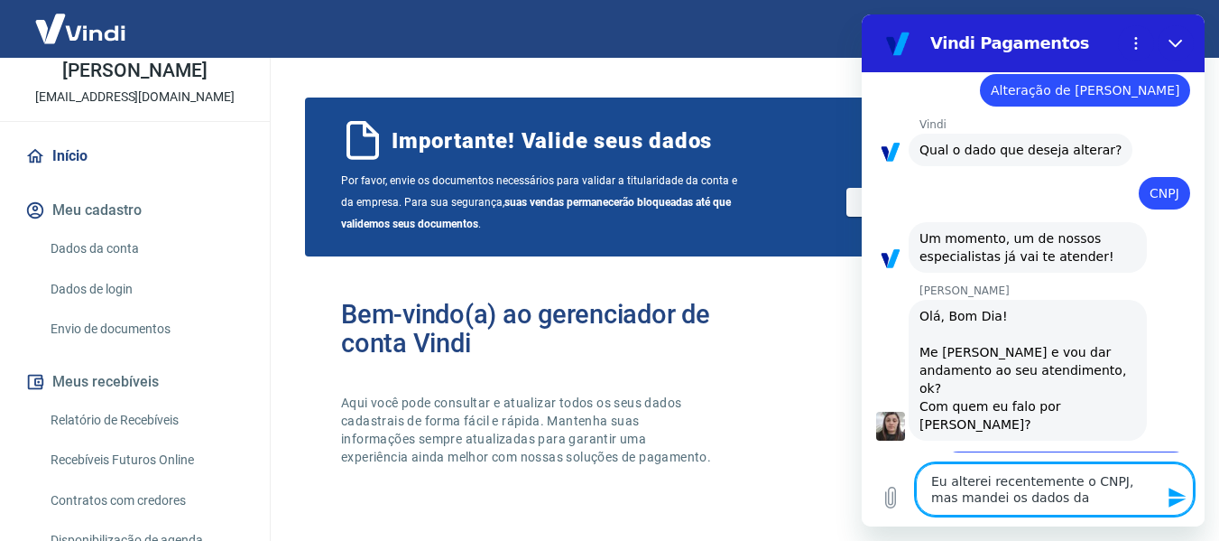
type textarea "Eu alterei recentemente o CNPJ, mas mandei os dados da"
type textarea "x"
type textarea "Eu alterei recentemente o CNPJ, mas mandei os dados da e"
type textarea "x"
type textarea "Eu alterei recentemente o CNPJ, mas mandei os dados da em"
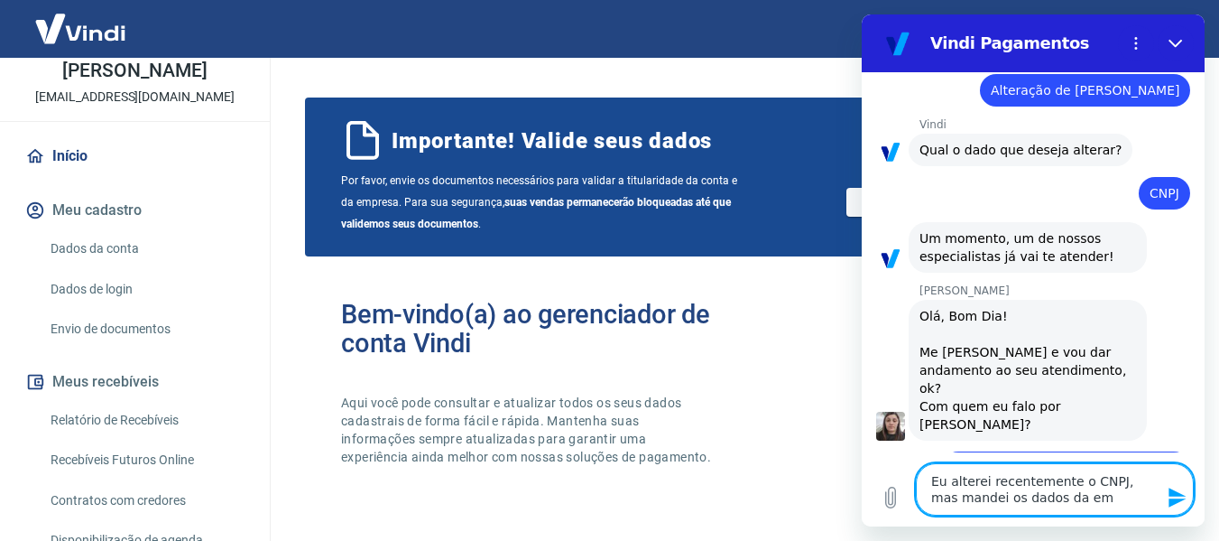
type textarea "x"
type textarea "Eu alterei recentemente o CNPJ, mas mandei os dados da emp"
type textarea "x"
type textarea "Eu alterei recentemente o CNPJ, mas mandei os dados da empr"
type textarea "x"
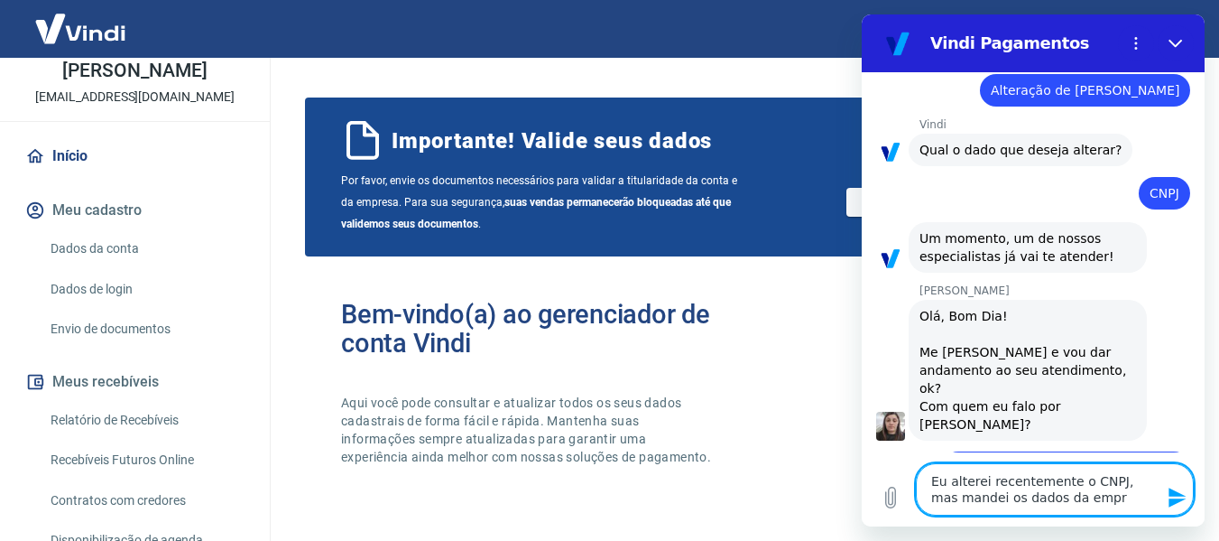
type textarea "Eu alterei recentemente o CNPJ, mas mandei os dados da empre"
type textarea "x"
type textarea "Eu alterei recentemente o CNPJ, mas mandei os dados da empres"
type textarea "x"
type textarea "Eu alterei recentemente o CNPJ, mas mandei os dados da empresa"
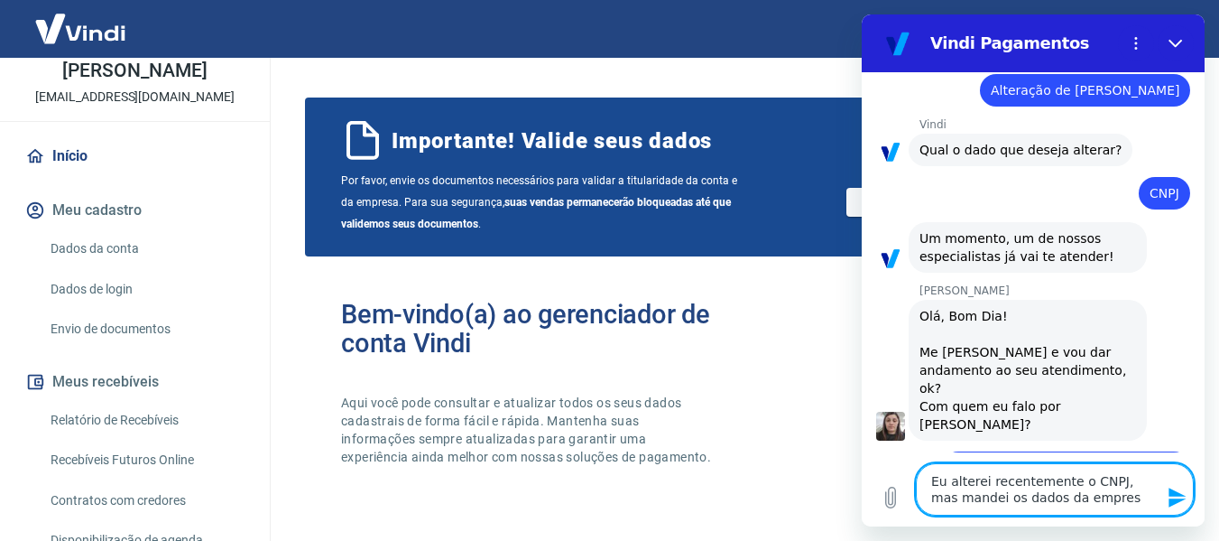
type textarea "x"
type textarea "Eu alterei recentemente o CNPJ, mas mandei os dados da empresa"
type textarea "x"
type textarea "Eu alterei recentemente o CNPJ, mas mandei os dados da empresa e"
type textarea "x"
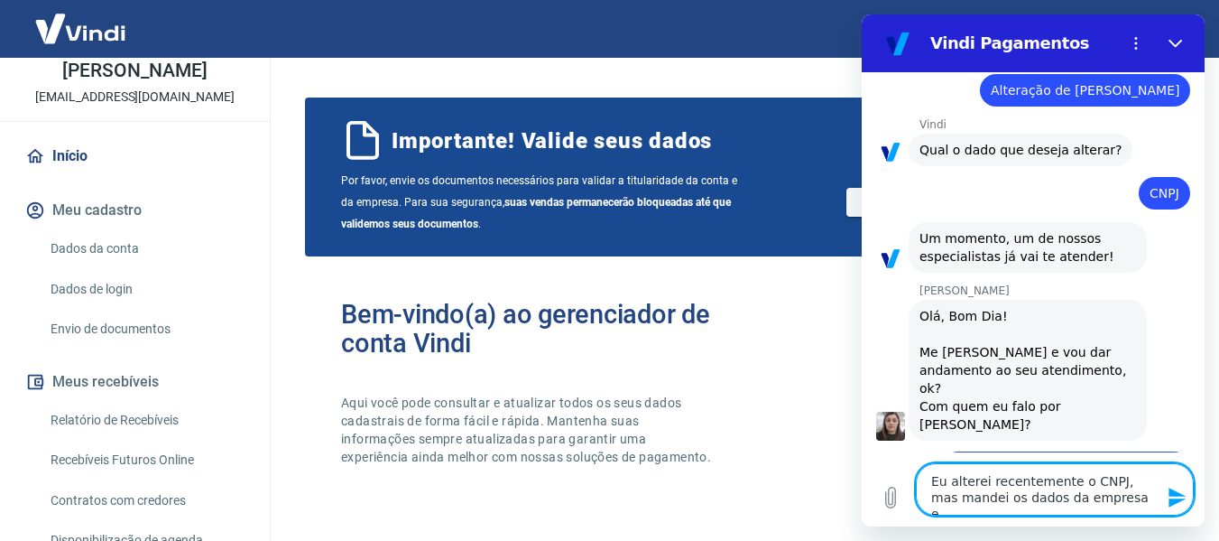
type textarea "Eu alterei recentemente o CNPJ, mas mandei os dados da empresa er"
type textarea "x"
type textarea "Eu alterei recentemente o CNPJ, mas mandei os dados da empresa err"
type textarea "x"
type textarea "Eu alterei recentemente o CNPJ, mas mandei os dados da empresa erra"
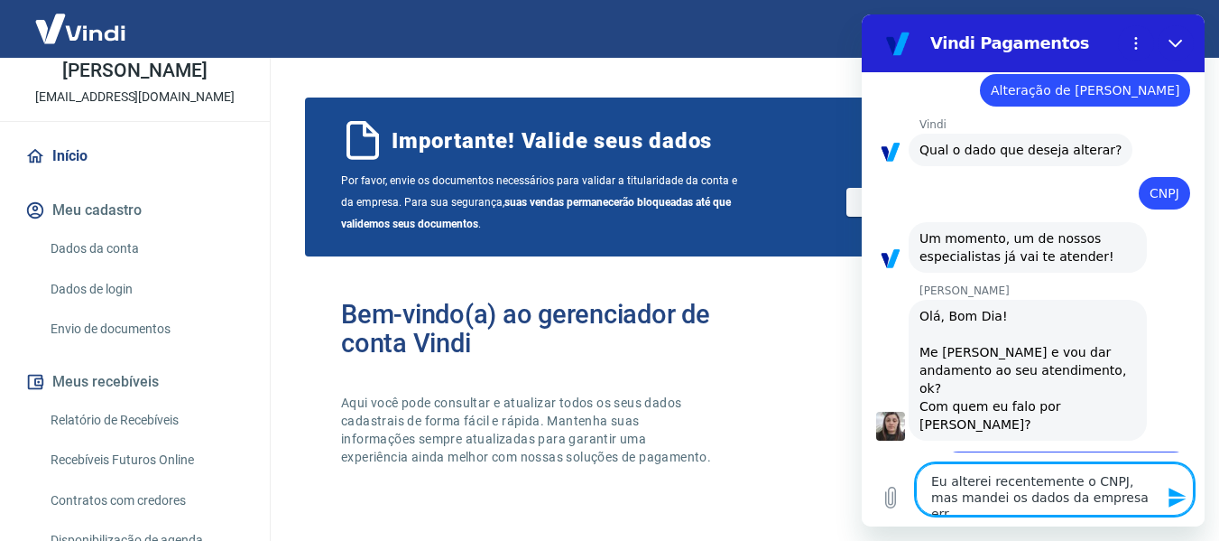
type textarea "x"
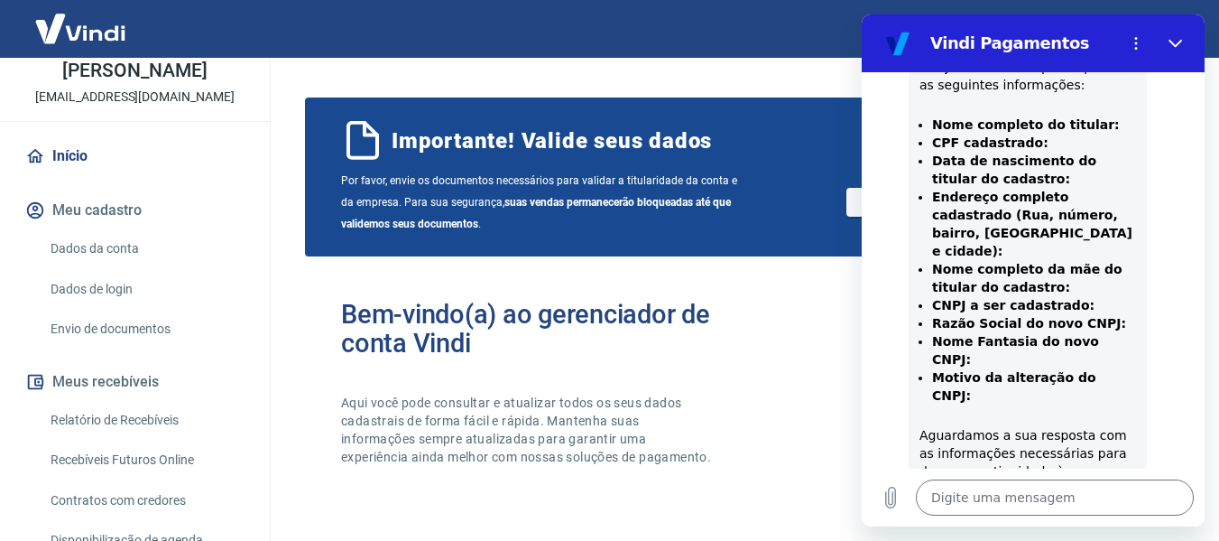
scroll to position [852, 0]
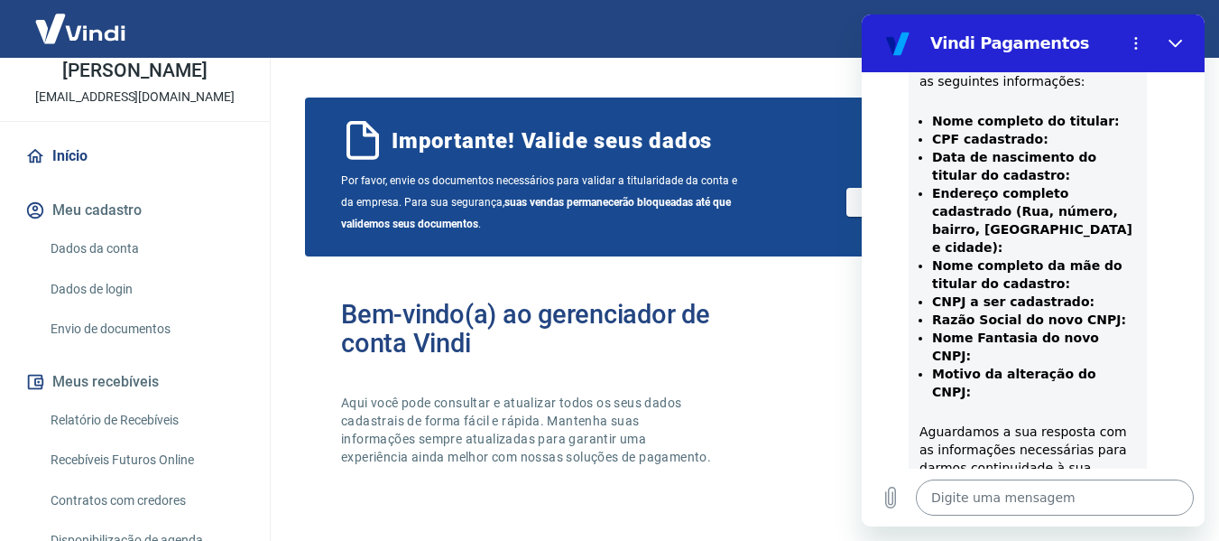
click at [988, 508] on textarea at bounding box center [1055, 497] width 278 height 36
click at [1012, 488] on textarea at bounding box center [1055, 497] width 278 height 36
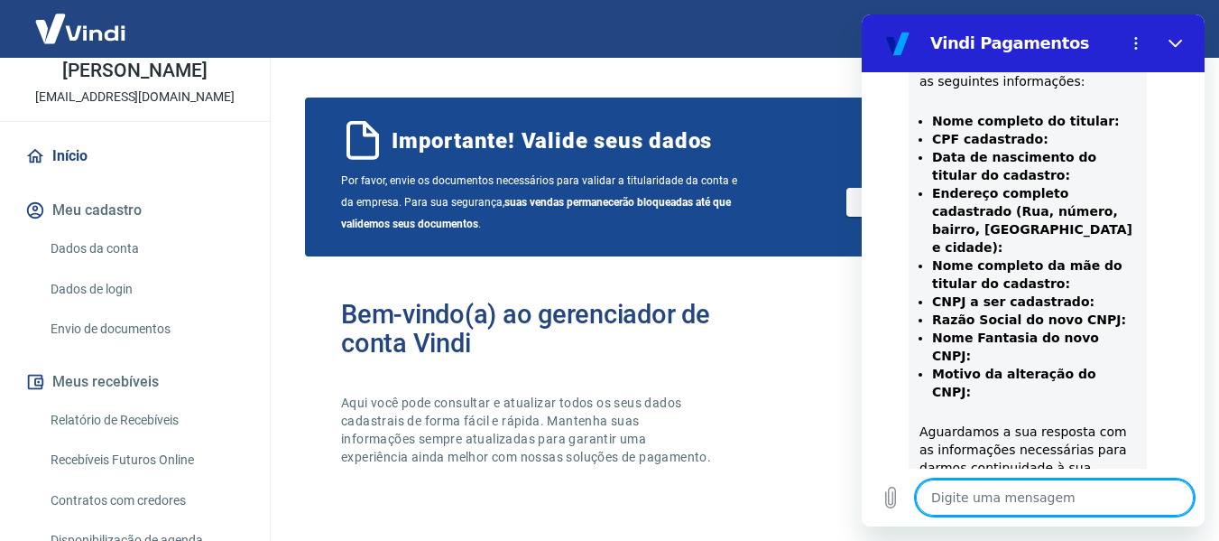
paste textarea "Nome completo do titular: [PERSON_NAME] CPF cadastrado: 36867797814 Data de nas…"
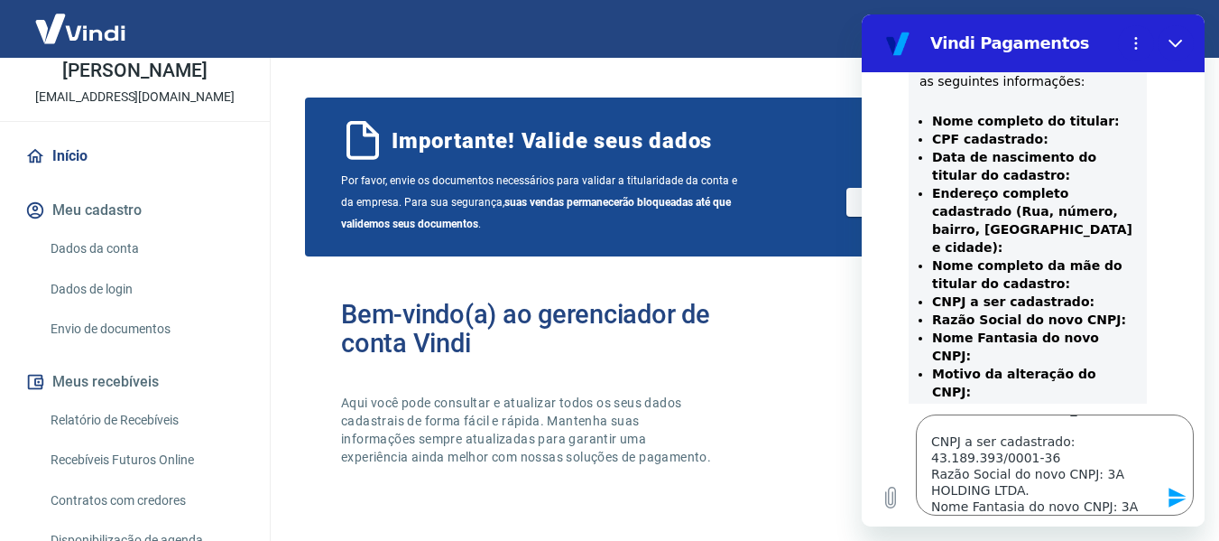
click at [1181, 497] on icon "Enviar mensagem" at bounding box center [1178, 497] width 22 height 22
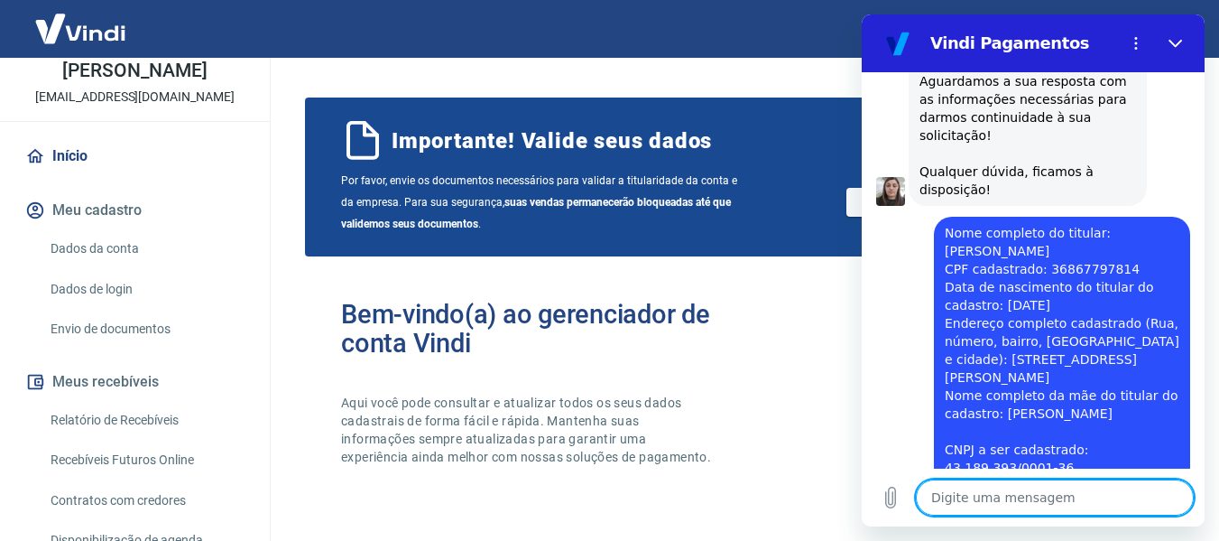
scroll to position [1352, 0]
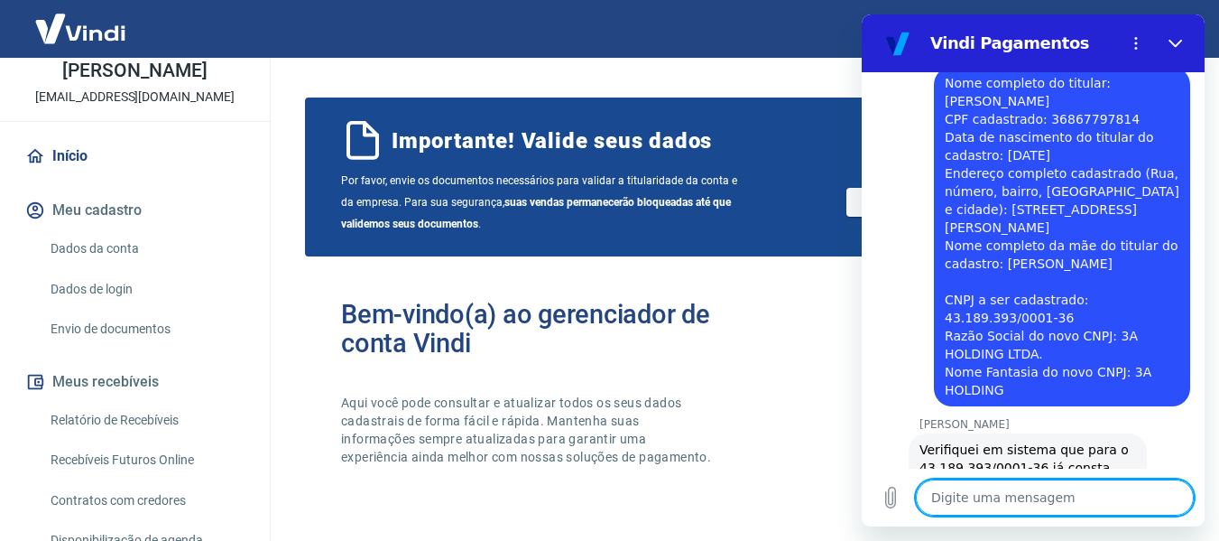
click at [1030, 518] on icon "(abre em uma nova aba)" at bounding box center [1034, 522] width 8 height 8
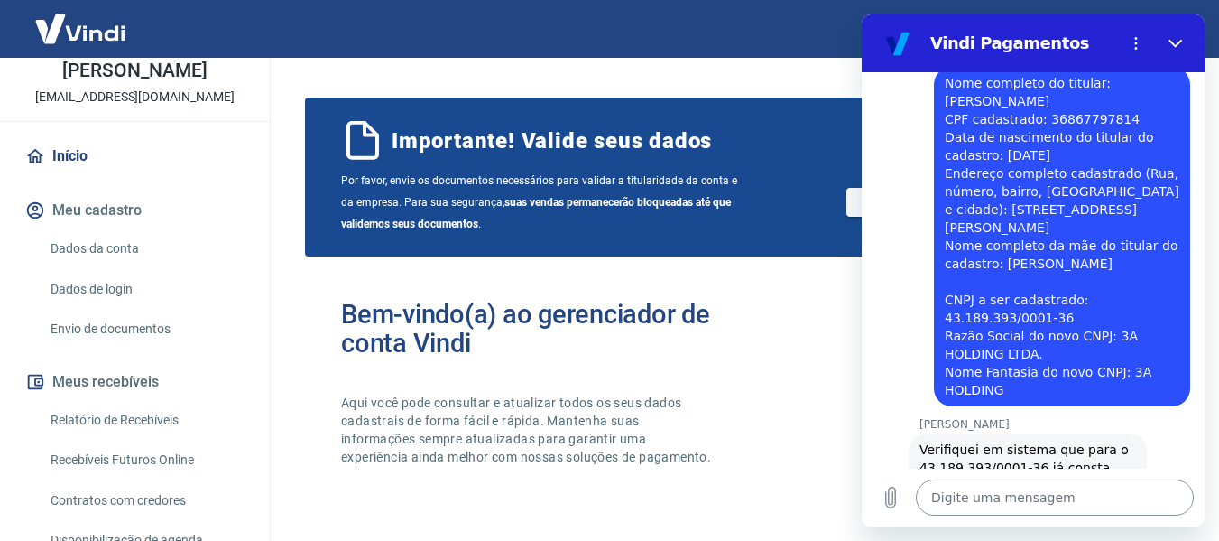
click at [1042, 495] on textarea at bounding box center [1055, 497] width 278 height 36
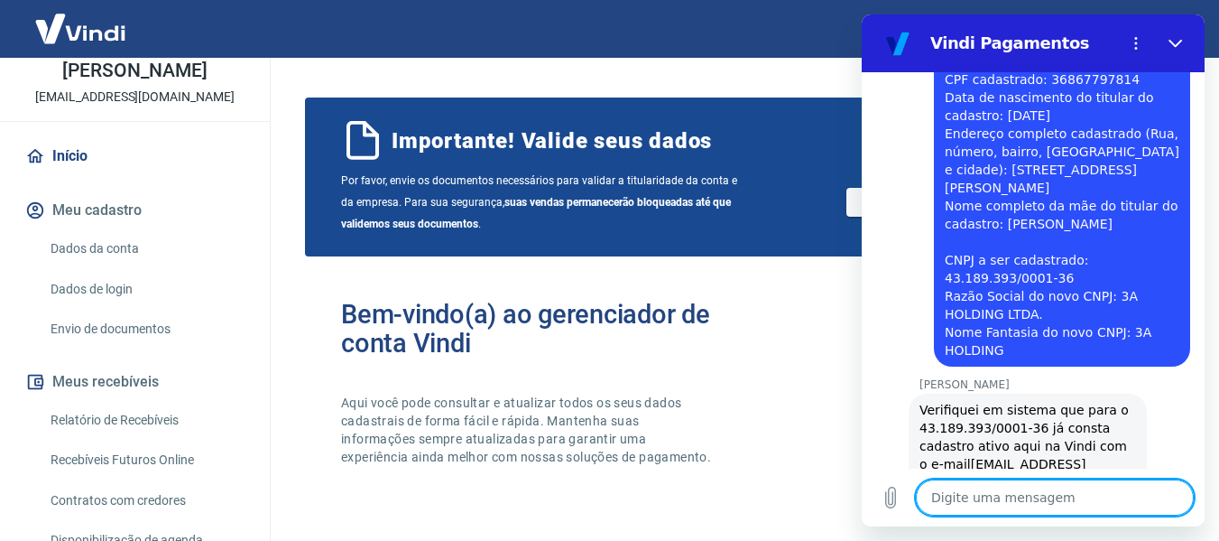
scroll to position [1395, 0]
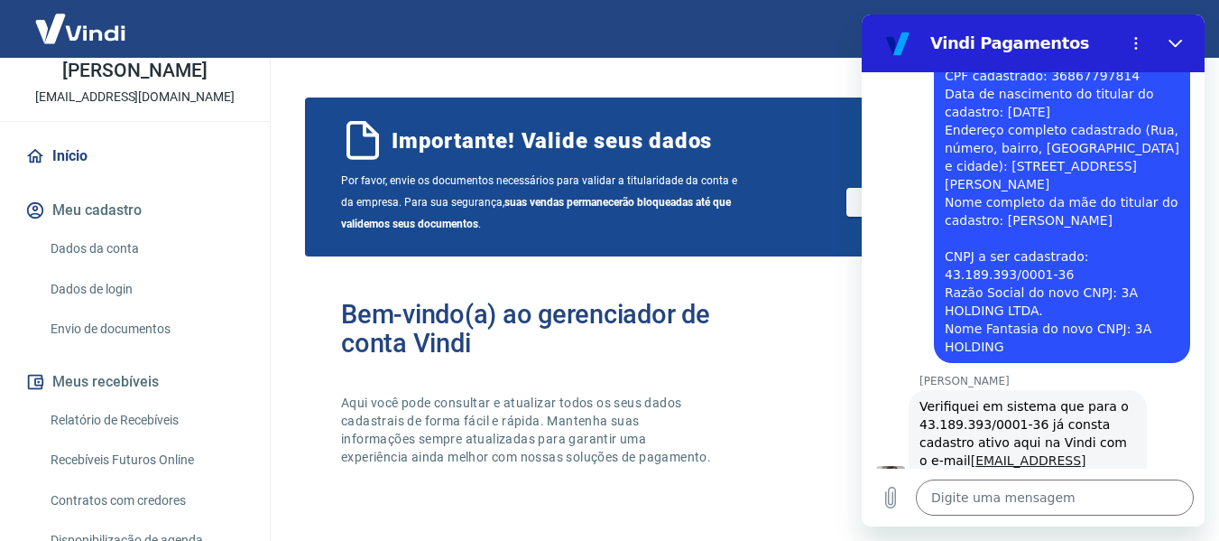
drag, startPoint x: 920, startPoint y: 294, endPoint x: 930, endPoint y: 393, distance: 99.0
click at [930, 397] on div "Verifiquei em sistema que para o 43.189.393/0001-36 já consta cadastro ativo aq…" at bounding box center [1028, 442] width 217 height 90
copy div "Verifiquei em sistema que para o 43.189.393/0001-36 já consta cadastro ativo aq…"
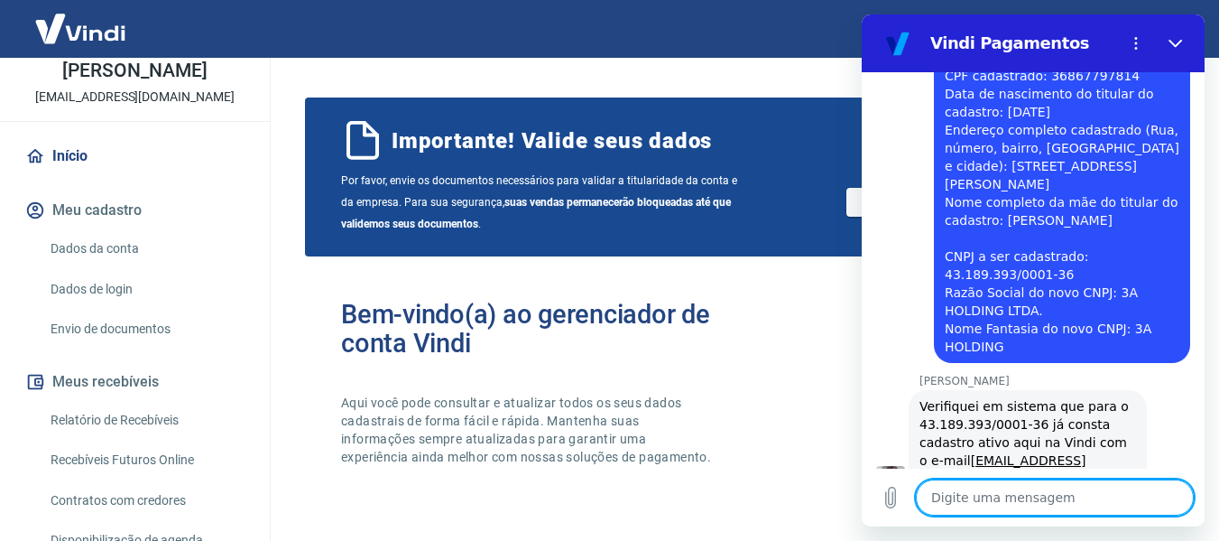
click at [1005, 504] on textarea at bounding box center [1055, 497] width 278 height 36
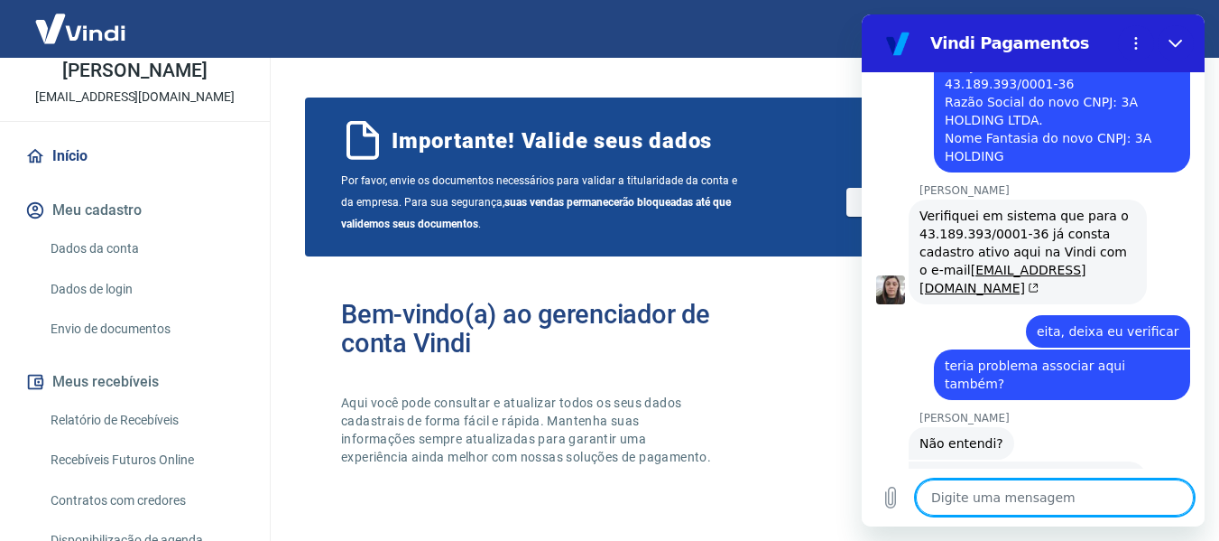
scroll to position [1547, 0]
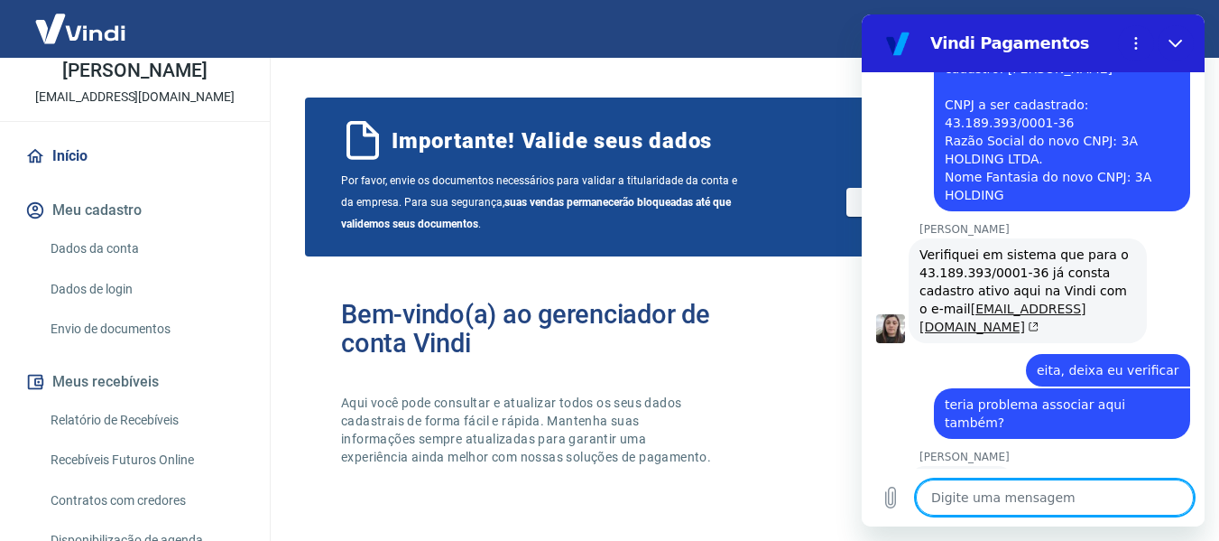
click at [1030, 323] on icon "(abre em uma nova aba)" at bounding box center [1034, 327] width 8 height 8
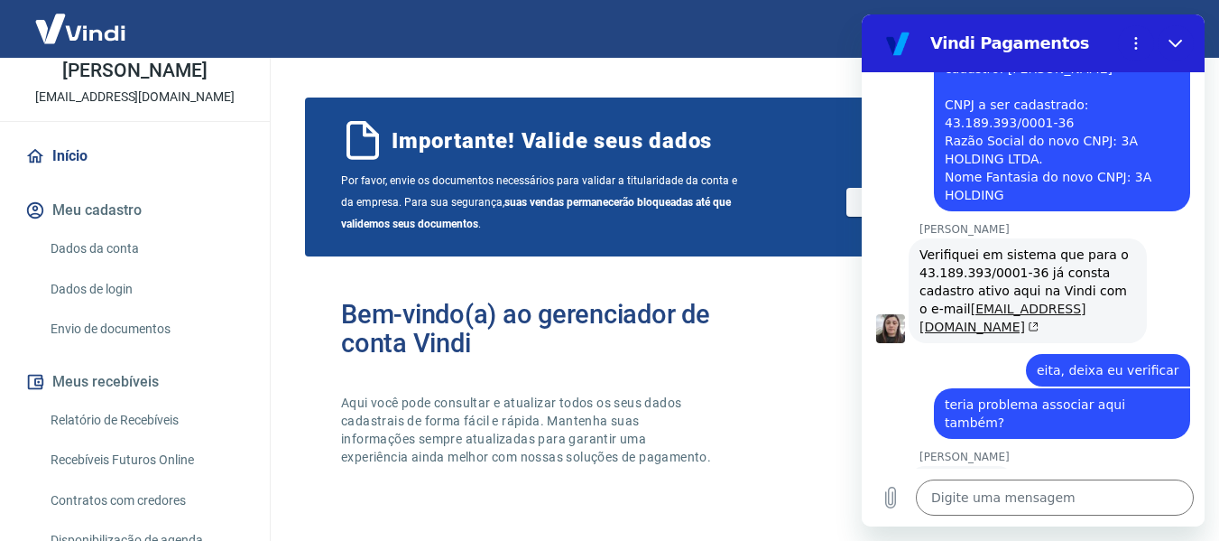
drag, startPoint x: 920, startPoint y: 217, endPoint x: 927, endPoint y: 244, distance: 26.9
click at [927, 245] on div "Verifiquei em sistema que para o 43.189.393/0001-36 já consta cadastro ativo aq…" at bounding box center [1028, 290] width 217 height 90
copy div "[EMAIL_ADDRESS][DOMAIN_NAME]"
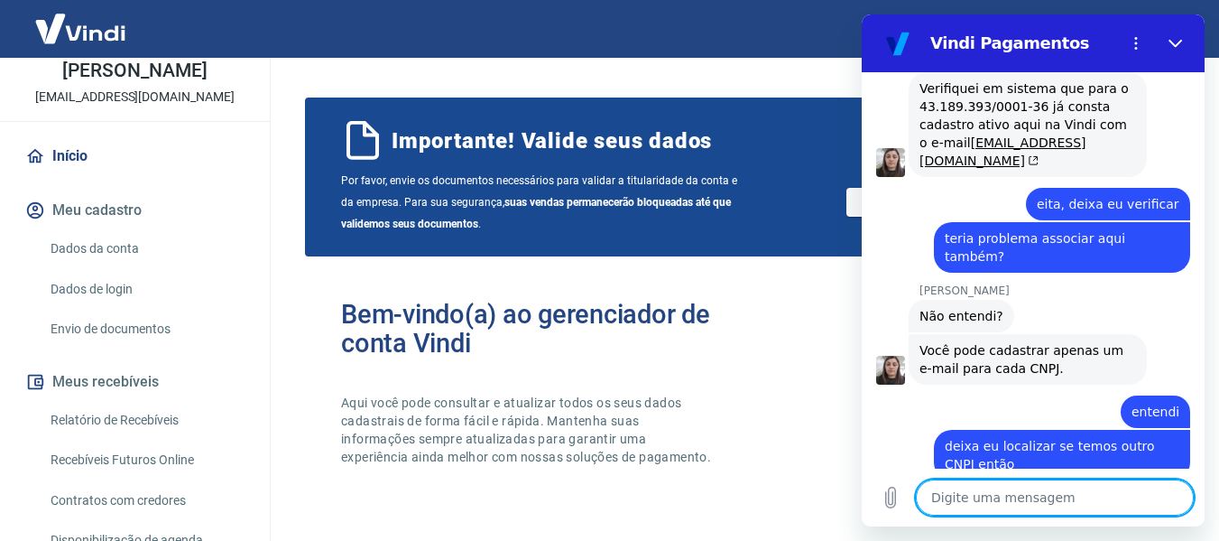
scroll to position [1715, 0]
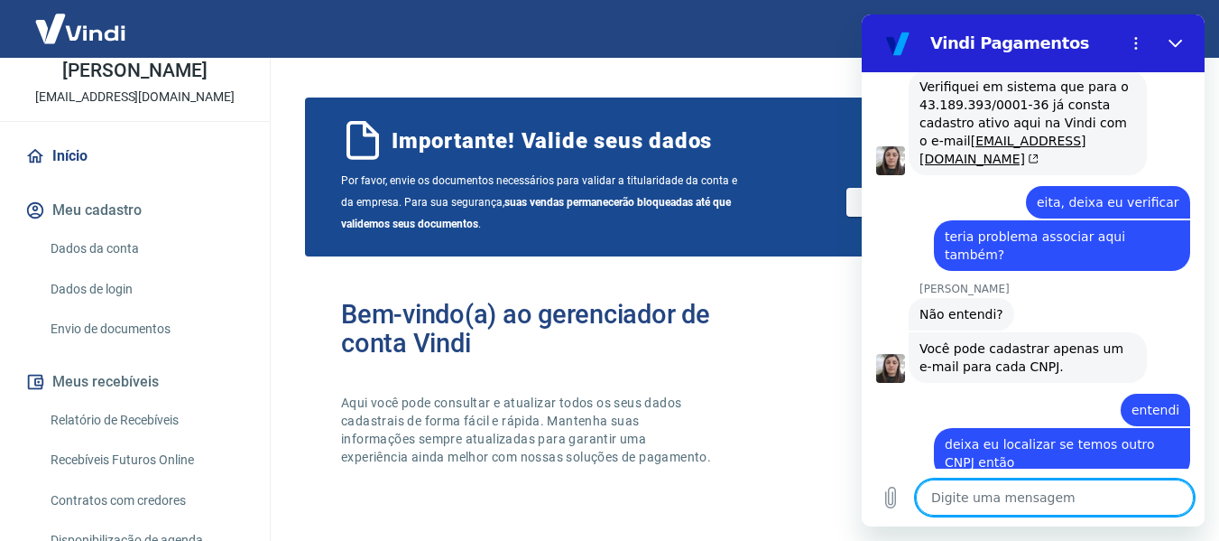
click at [137, 106] on p "[EMAIL_ADDRESS][DOMAIN_NAME]" at bounding box center [134, 97] width 199 height 19
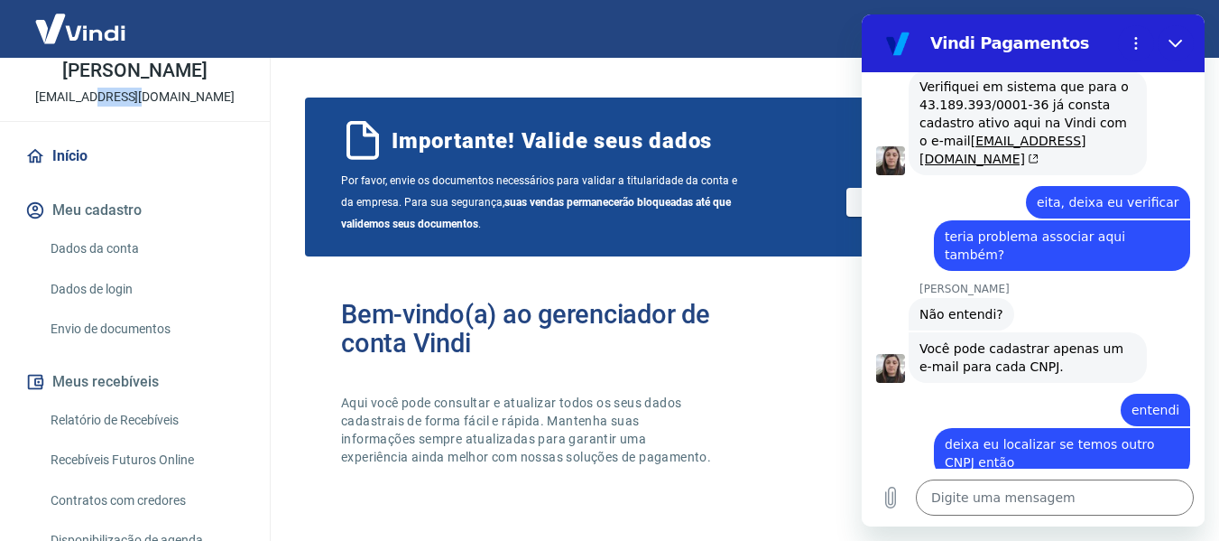
click at [137, 106] on p "[EMAIL_ADDRESS][DOMAIN_NAME]" at bounding box center [134, 97] width 199 height 19
click at [892, 527] on figure at bounding box center [890, 541] width 29 height 29
click at [1014, 495] on textarea at bounding box center [1055, 497] width 278 height 36
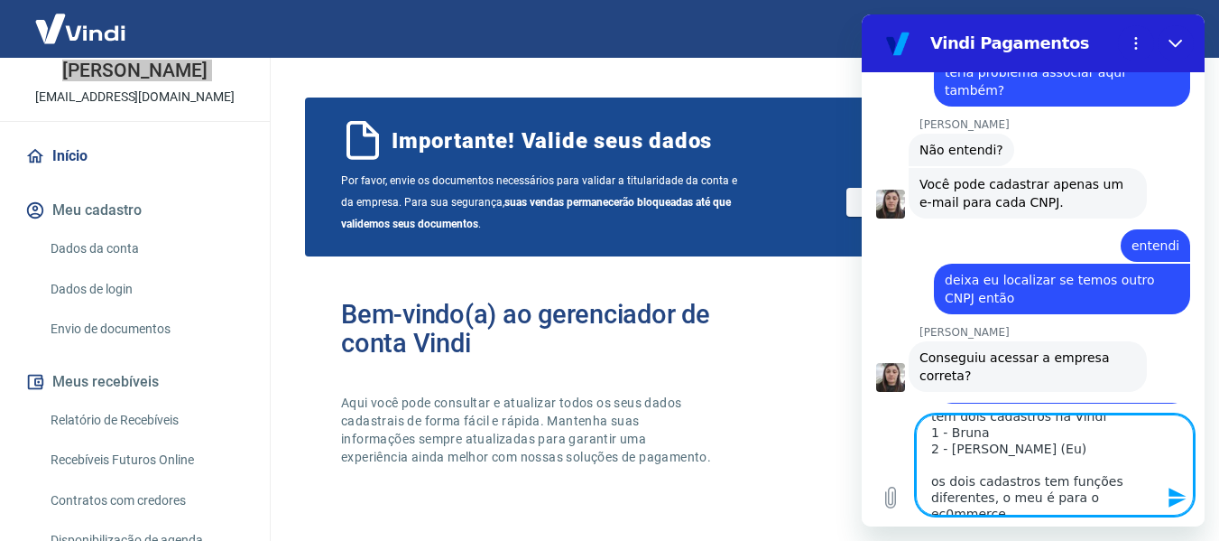
scroll to position [1944, 0]
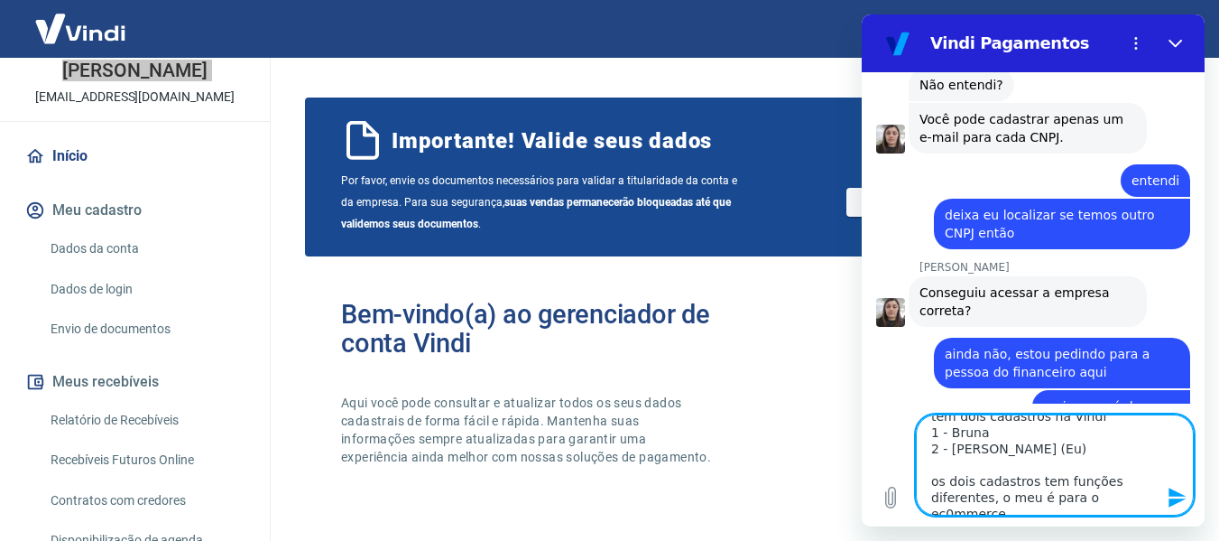
click at [1099, 490] on textarea "tem dois cadastros na Vindi 1 - Bruna 2 - [PERSON_NAME] (Eu) os dois cadastros …" at bounding box center [1055, 464] width 278 height 101
click at [1103, 496] on textarea "tem dois cadastros na Vindi 1 - Bruna 2 - [PERSON_NAME] (Eu) os dois cadastros …" at bounding box center [1055, 464] width 278 height 101
click at [1155, 499] on textarea "tem dois cadastros na Vindi 1 - Bruna 2 - [PERSON_NAME] (Eu) os dois cadastros …" at bounding box center [1055, 464] width 278 height 101
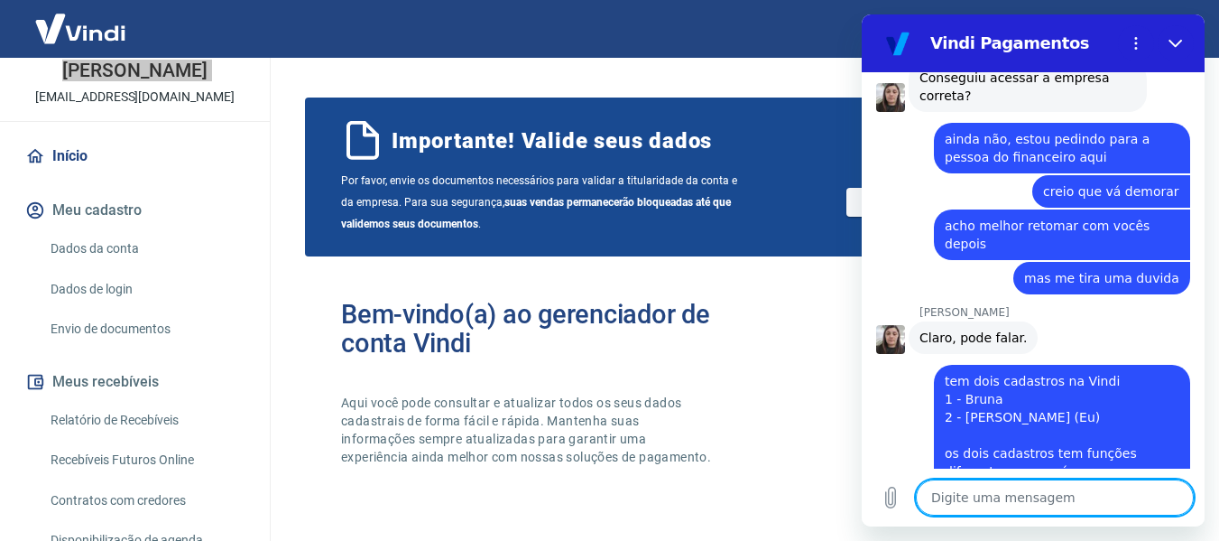
scroll to position [2162, 0]
